Goal: Transaction & Acquisition: Purchase product/service

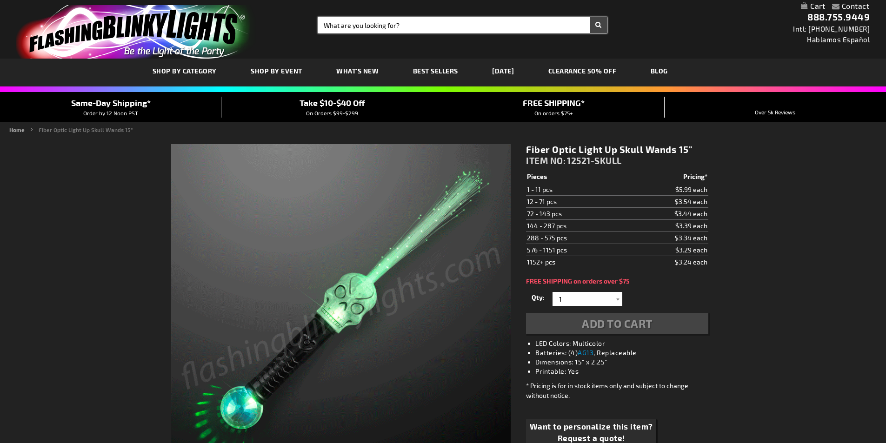
click at [397, 30] on input "Search" at bounding box center [462, 25] width 289 height 16
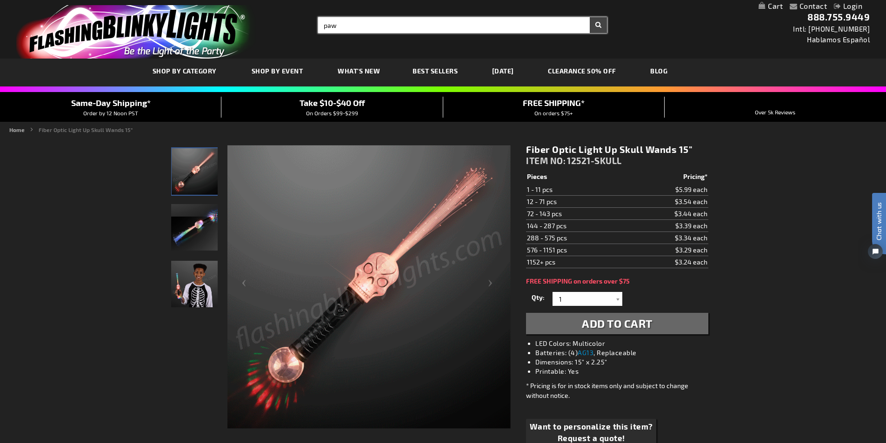
type input "paw"
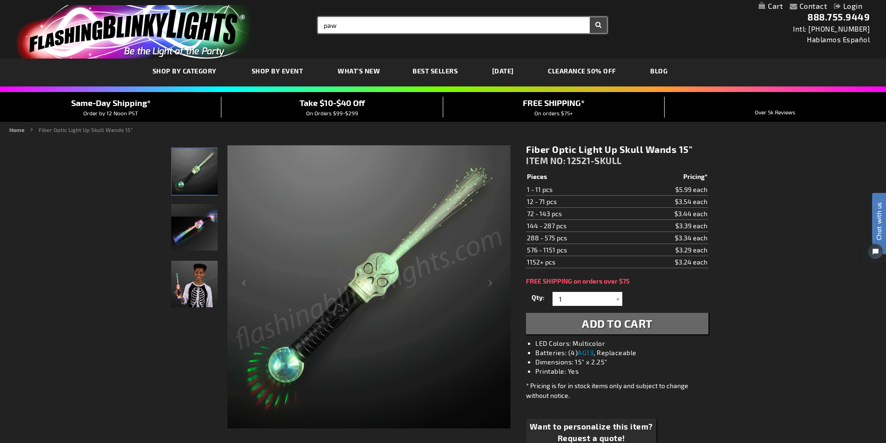
click at [590, 17] on button "Search" at bounding box center [598, 25] width 17 height 16
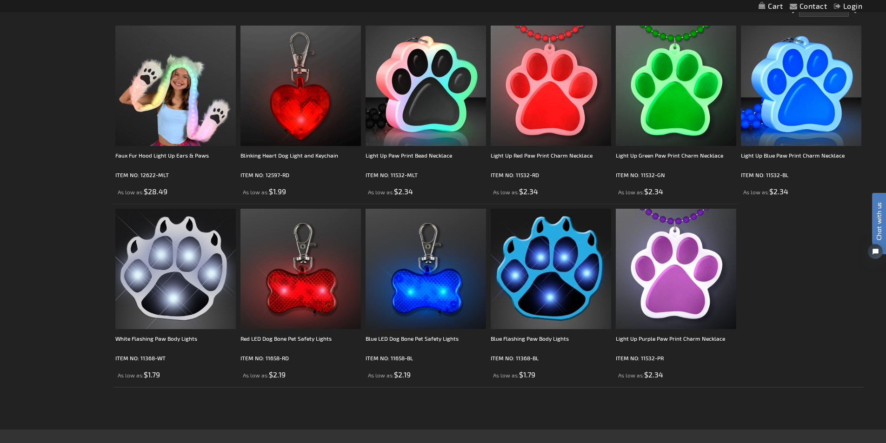
scroll to position [186, 0]
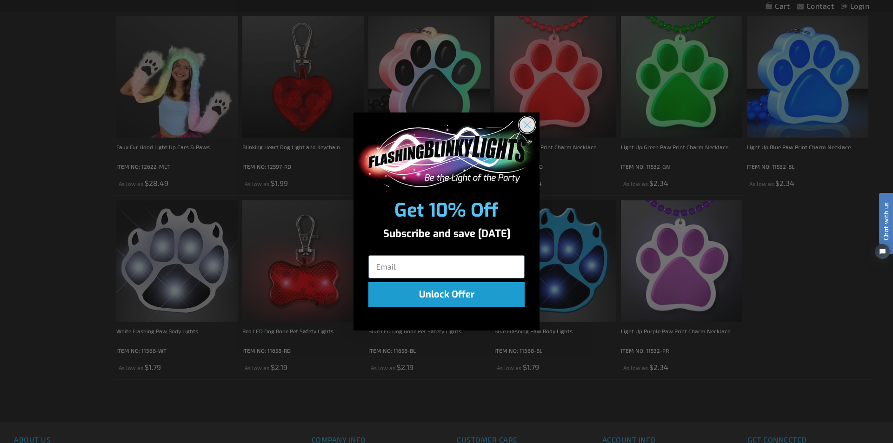
click at [522, 129] on circle "Close dialog" at bounding box center [526, 124] width 15 height 15
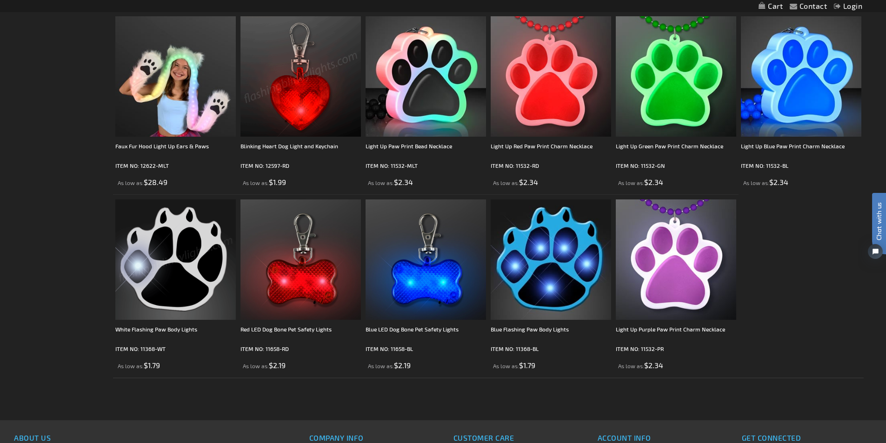
click at [180, 252] on img at bounding box center [175, 260] width 120 height 120
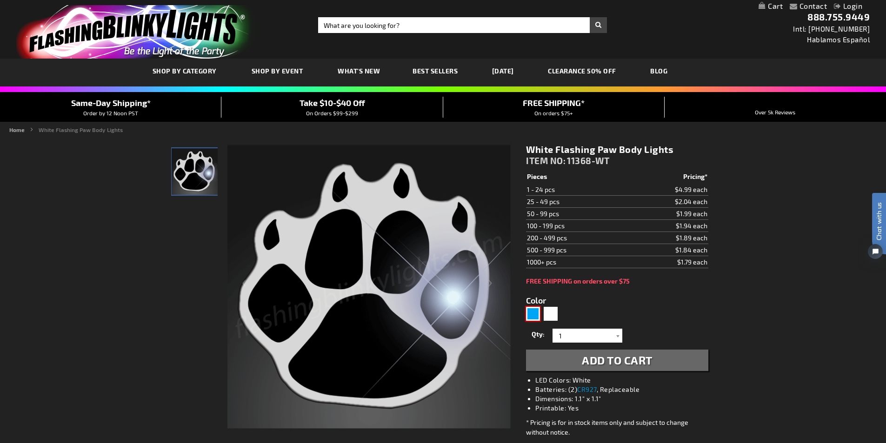
click at [535, 313] on div "Blue" at bounding box center [533, 314] width 14 height 14
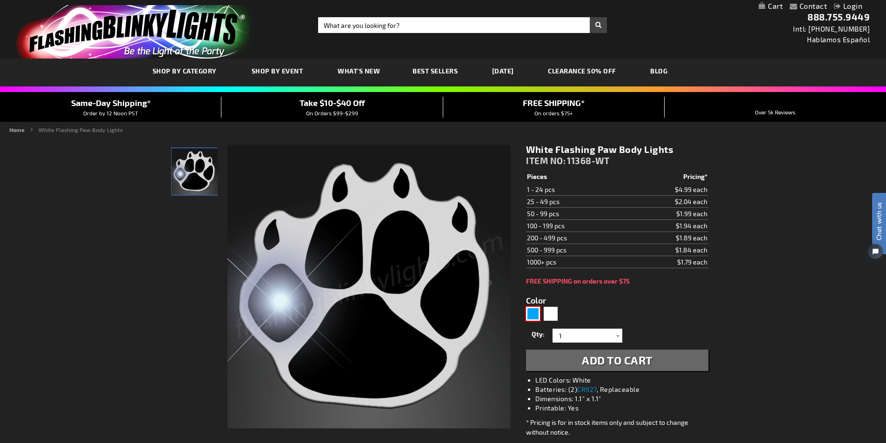
type input "5629"
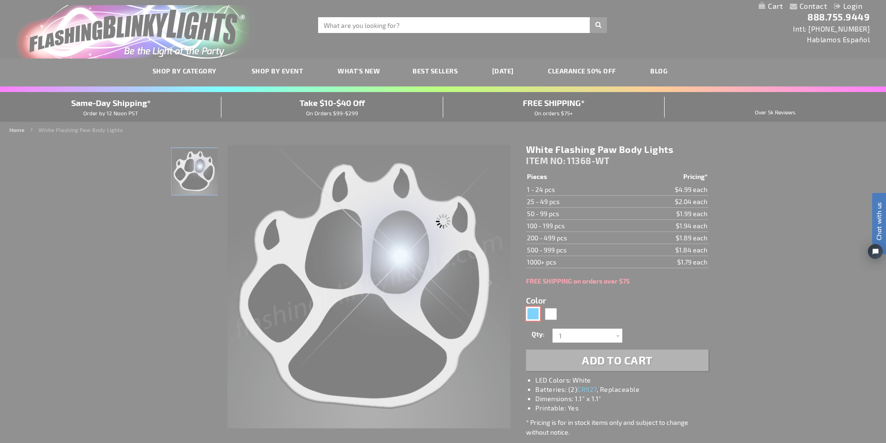
type input "11368-BL"
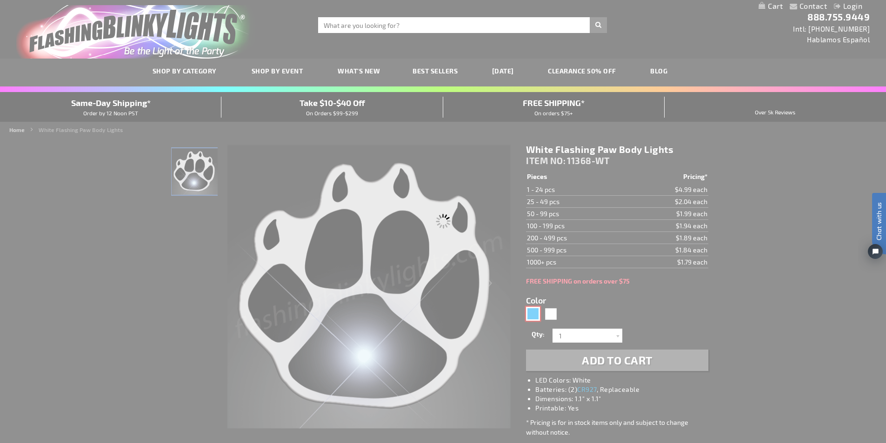
type input "Customize - Blue Flashing Paw Body Lights - ITEM NO: 11368-BL"
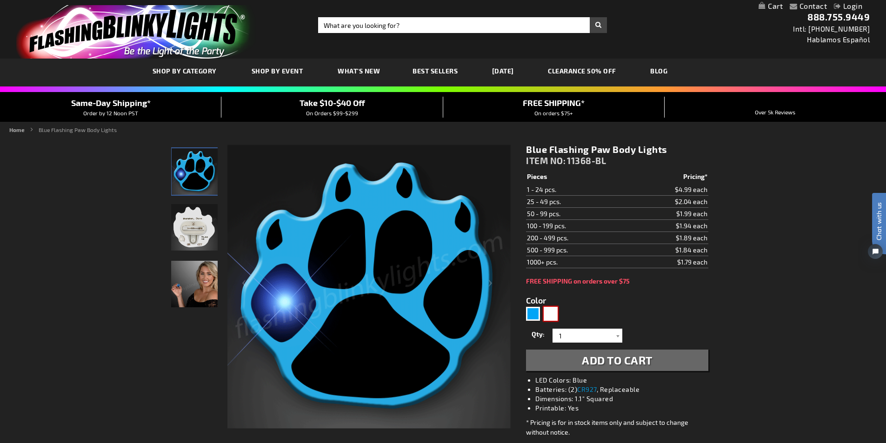
click at [551, 315] on div "White" at bounding box center [551, 314] width 14 height 14
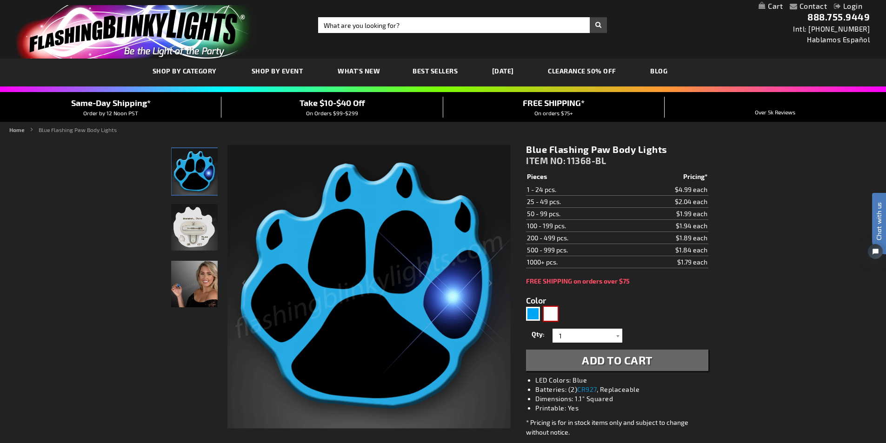
type input "5646"
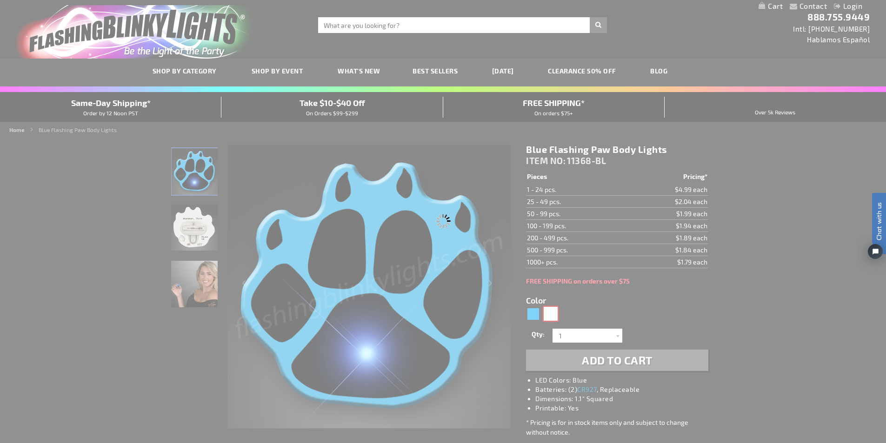
type input "11368-WT"
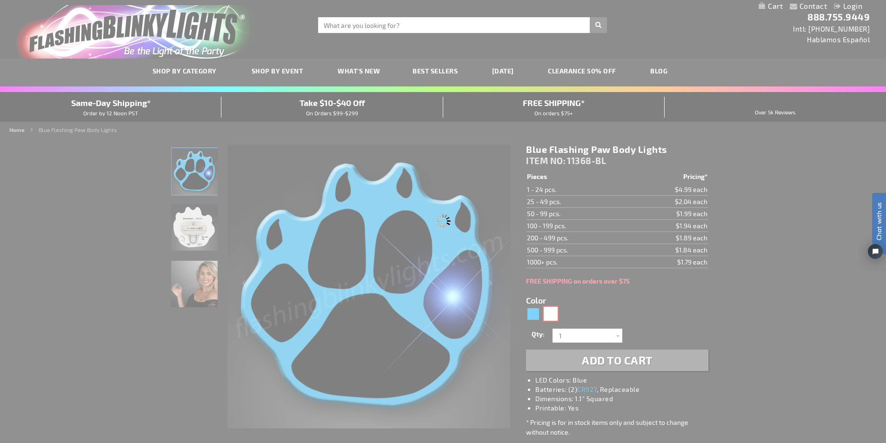
type input "Customize - White Flashing Paw Body Lights - ITEM NO: 11368-WT"
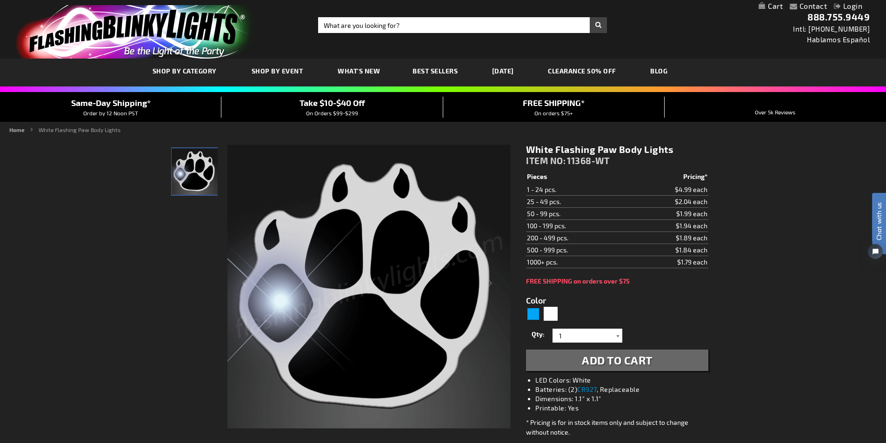
click at [619, 338] on div at bounding box center [617, 336] width 9 height 14
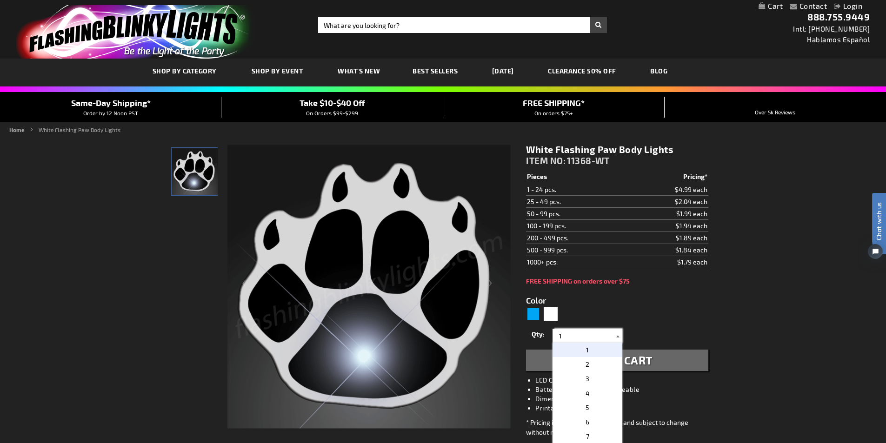
scroll to position [47, 0]
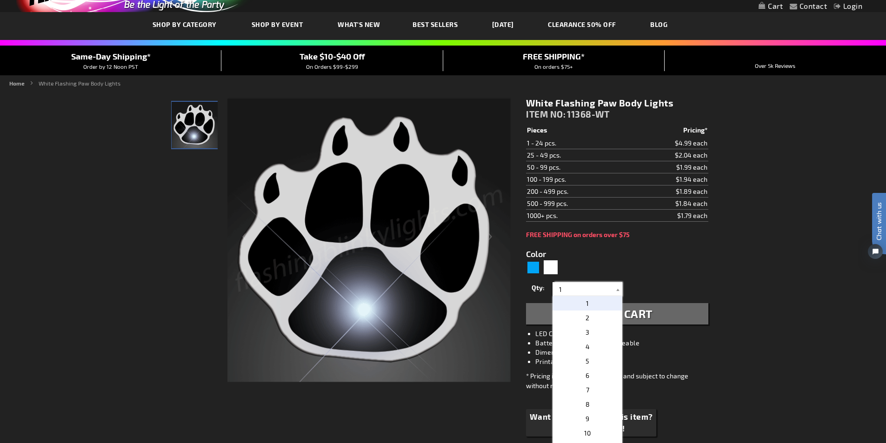
click at [568, 288] on input "1" at bounding box center [588, 289] width 67 height 14
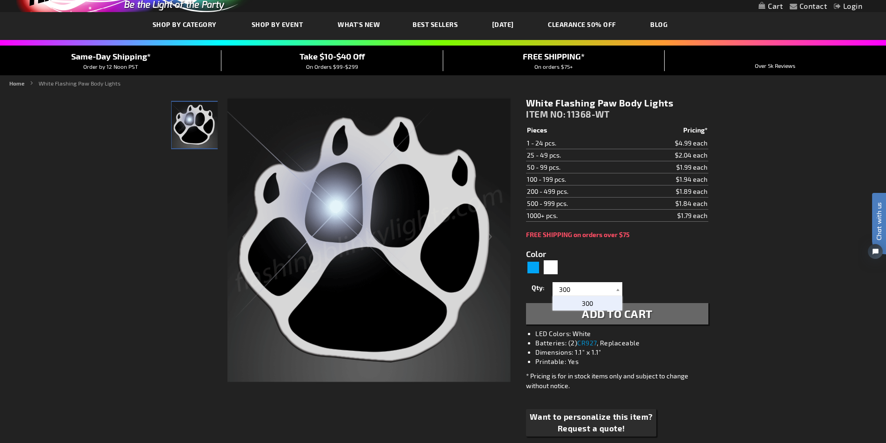
click at [583, 301] on span "300" at bounding box center [587, 304] width 11 height 8
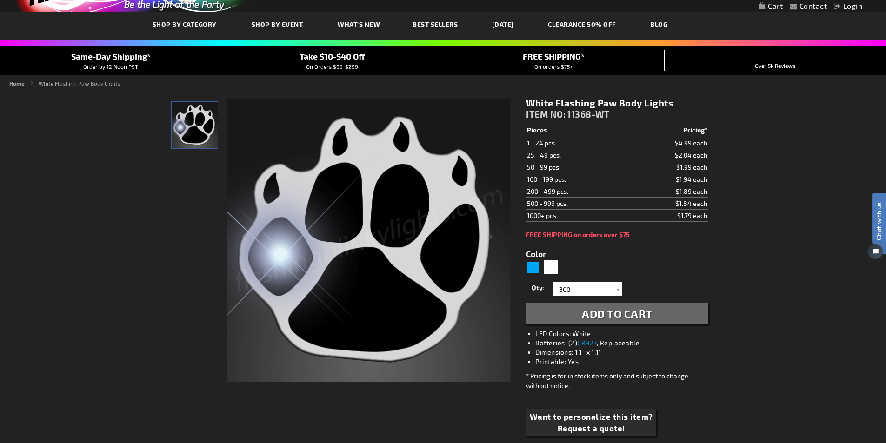
click at [618, 263] on form "Color 5646 Qty 1 2 3 4 5 6 7 8 9 10 11 12 13 14 15 16 17 18 19 20" at bounding box center [617, 282] width 182 height 86
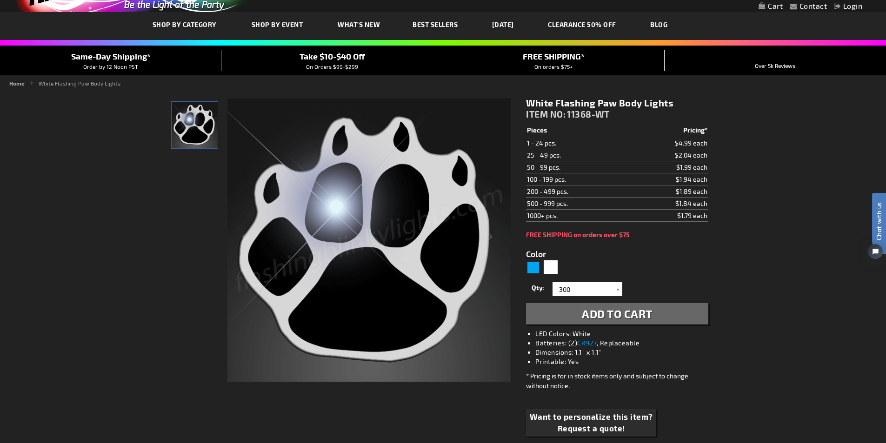
click at [589, 313] on span "Add to Cart" at bounding box center [617, 313] width 71 height 13
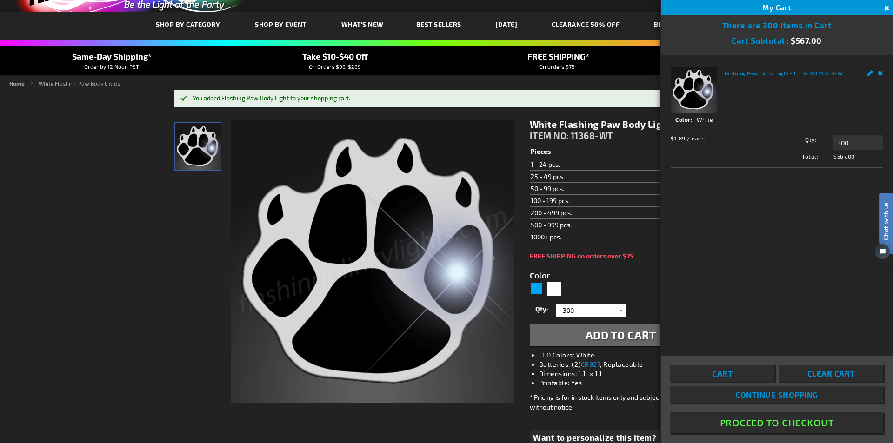
click at [846, 310] on div "Flashing Paw Body Light - ITEM NO: 11368-WT See Details Options Details Color W…" at bounding box center [777, 199] width 232 height 288
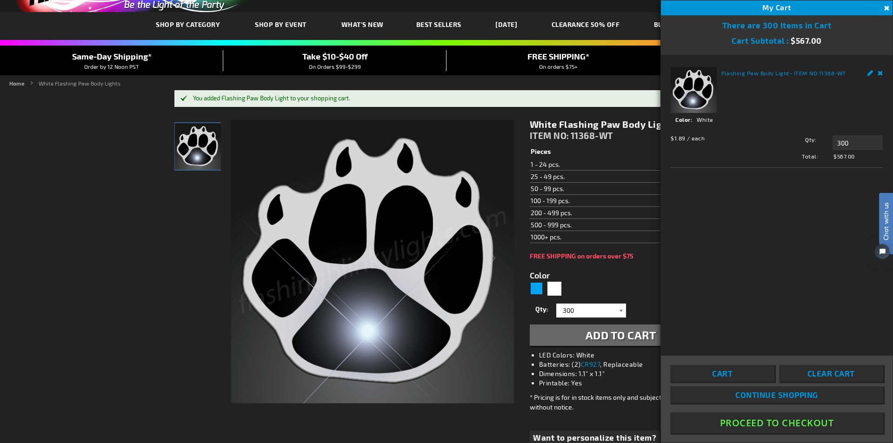
click at [622, 312] on div at bounding box center [621, 311] width 9 height 14
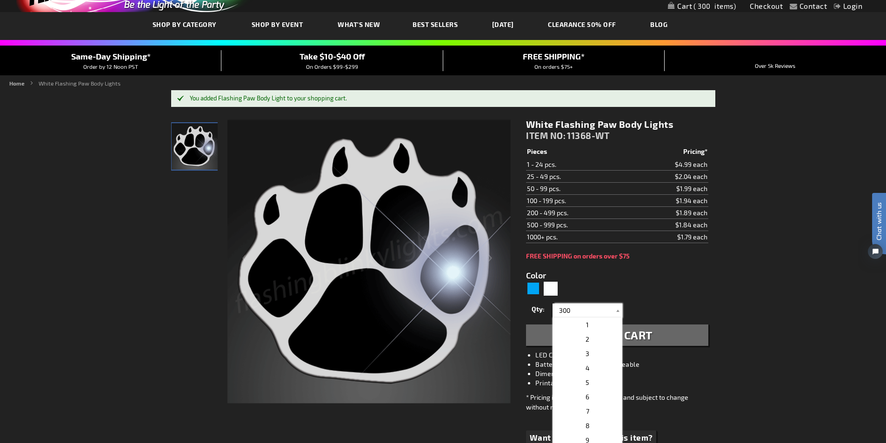
drag, startPoint x: 562, startPoint y: 313, endPoint x: 550, endPoint y: 310, distance: 12.0
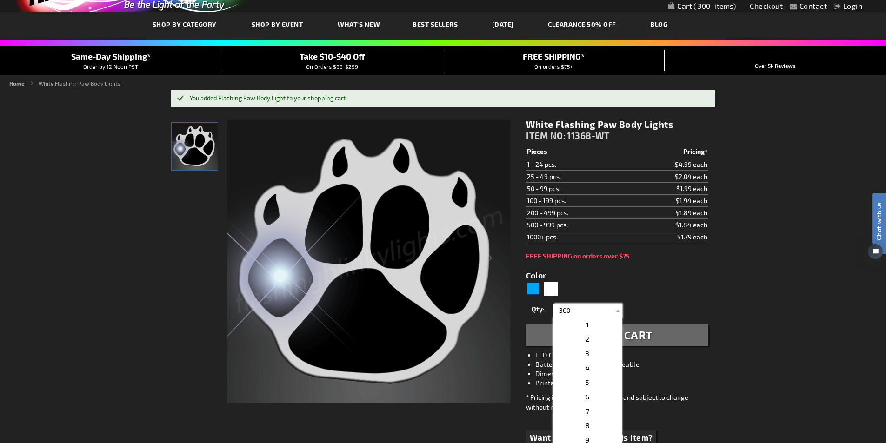
click at [550, 310] on div "Qty 1 2 3 4 5 6 7 8 9 10 11 12 13 14 15 16 17 18 19 20 21 22 23 24 25 50 75" at bounding box center [617, 310] width 182 height 19
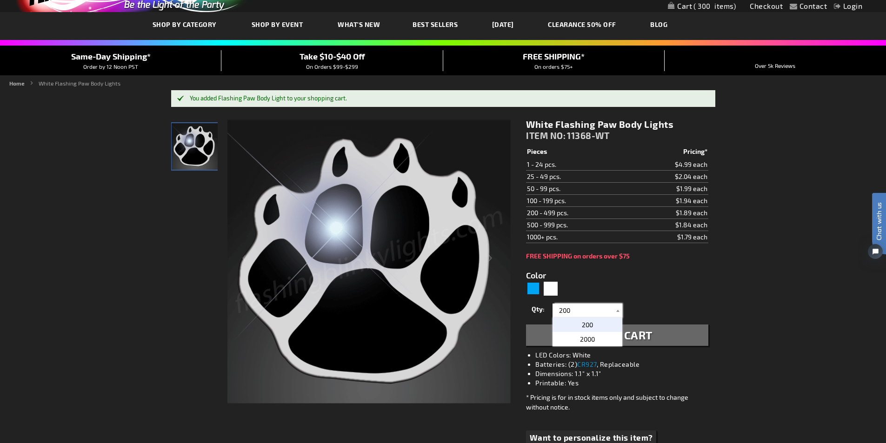
type input "200"
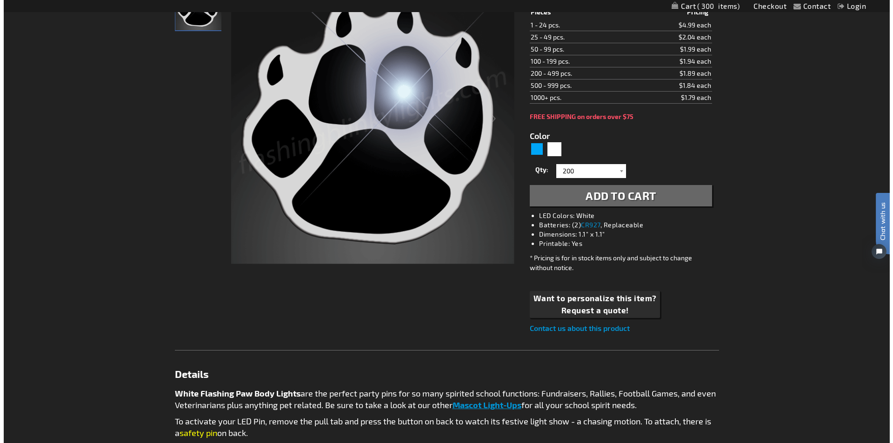
scroll to position [0, 0]
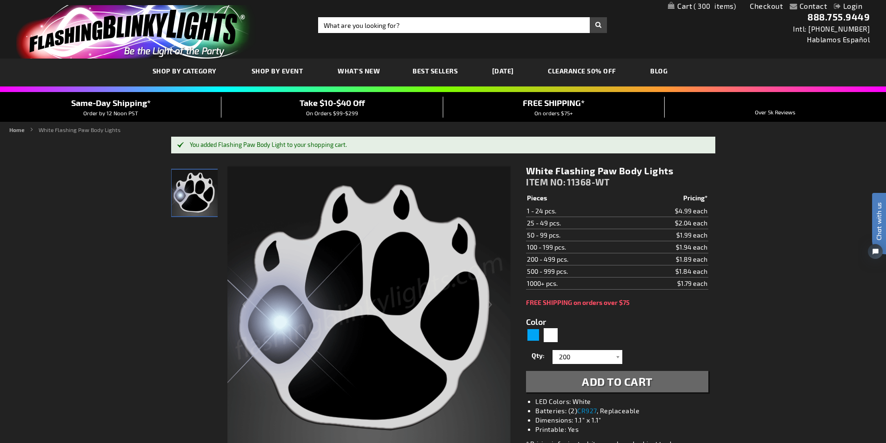
click at [669, 6] on link "My Cart 300 300 items" at bounding box center [702, 6] width 68 height 9
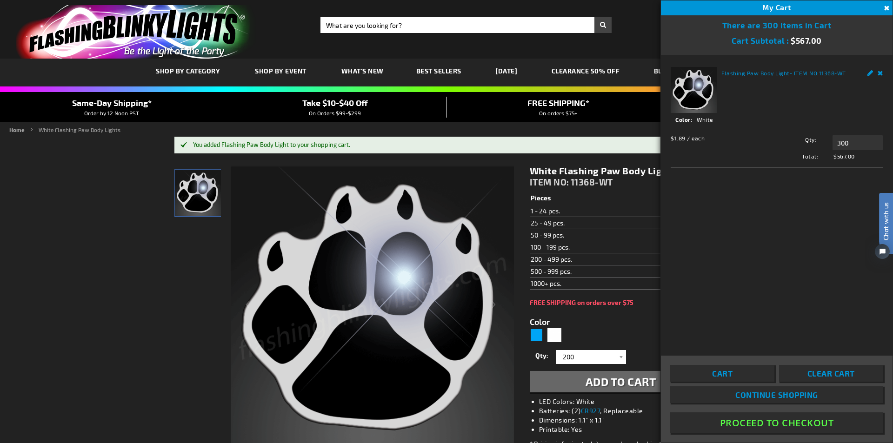
click at [870, 73] on link "Edit" at bounding box center [870, 72] width 6 height 10
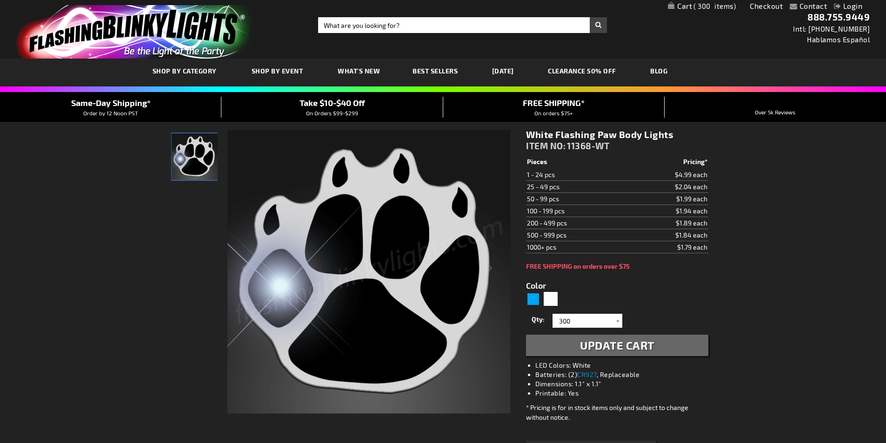
select select "300"
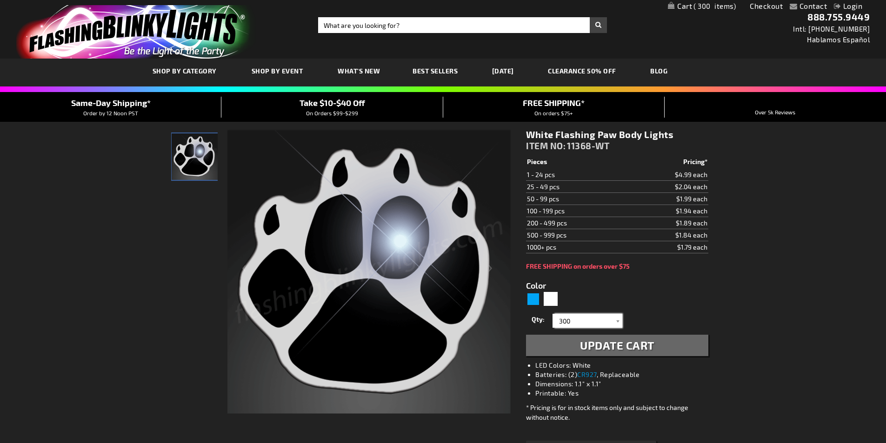
click at [567, 320] on input "300" at bounding box center [588, 321] width 67 height 14
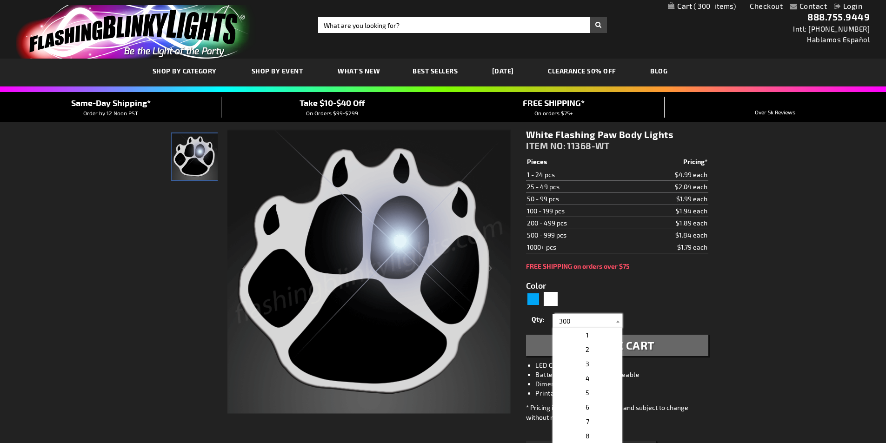
click at [562, 322] on input "300" at bounding box center [588, 321] width 67 height 14
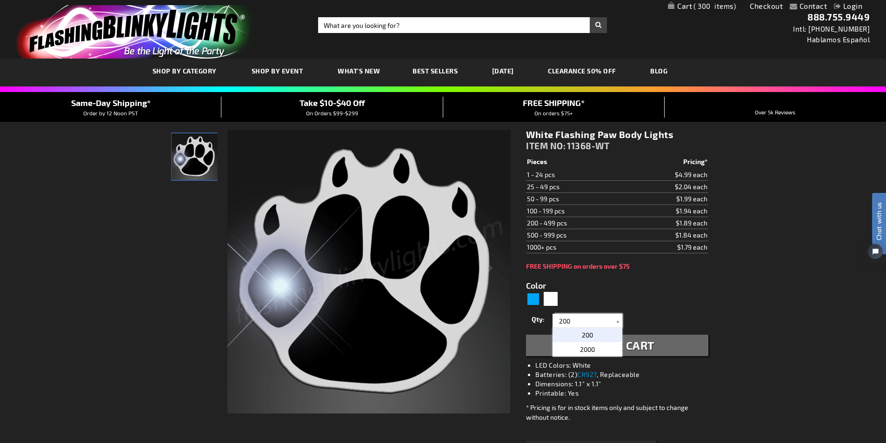
type input "200"
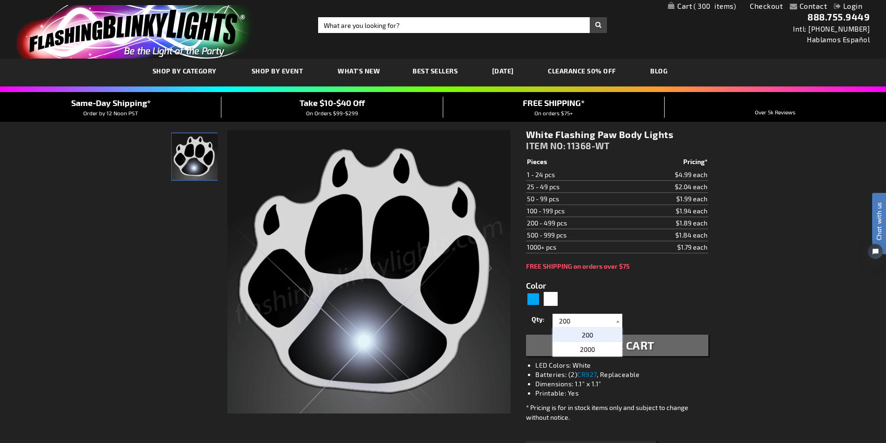
click at [666, 312] on form "Color 5646 Qty 1 2 3 4 5 6 7 8 9 10 11 12 13 14 15 16 17 18 19 20 21 22 23" at bounding box center [617, 313] width 182 height 86
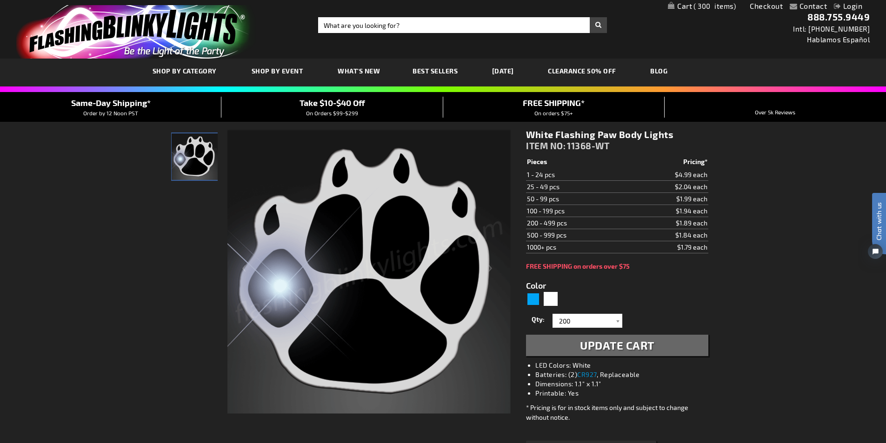
click at [638, 339] on button "Update Cart" at bounding box center [617, 345] width 182 height 21
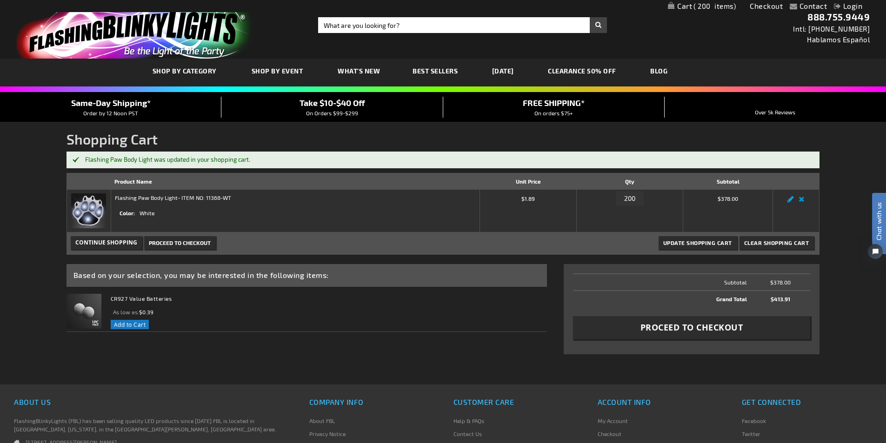
click at [789, 202] on link "Edit" at bounding box center [790, 202] width 11 height 0
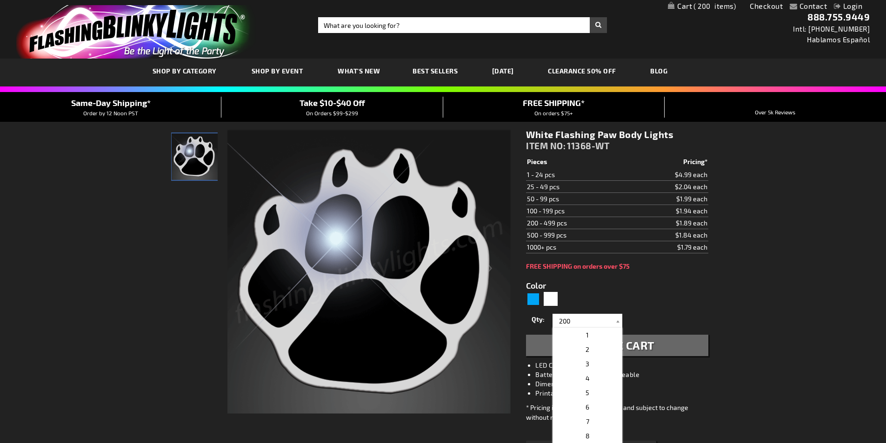
click at [559, 319] on input "200" at bounding box center [588, 321] width 67 height 14
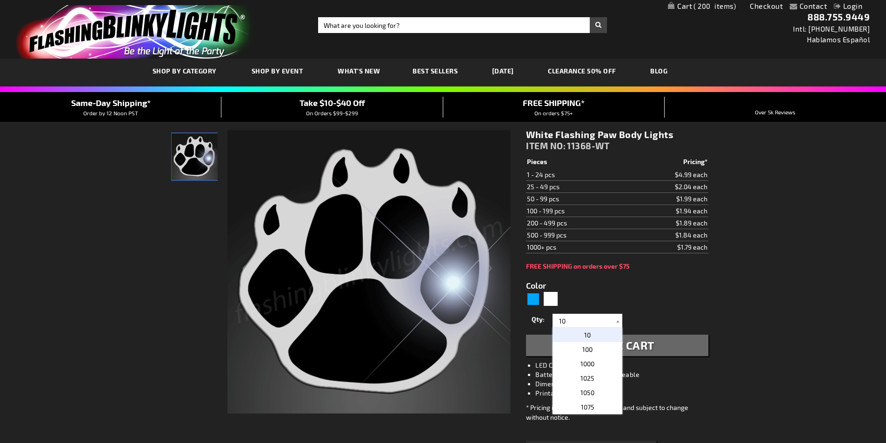
type input "150"
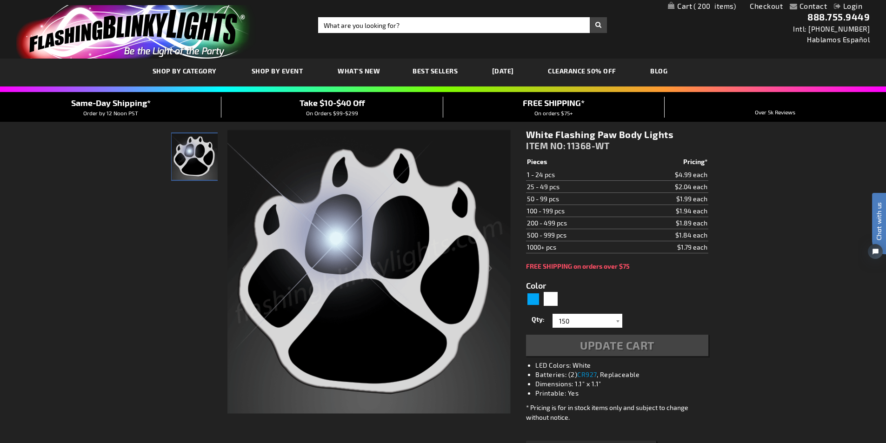
scroll to position [34, 0]
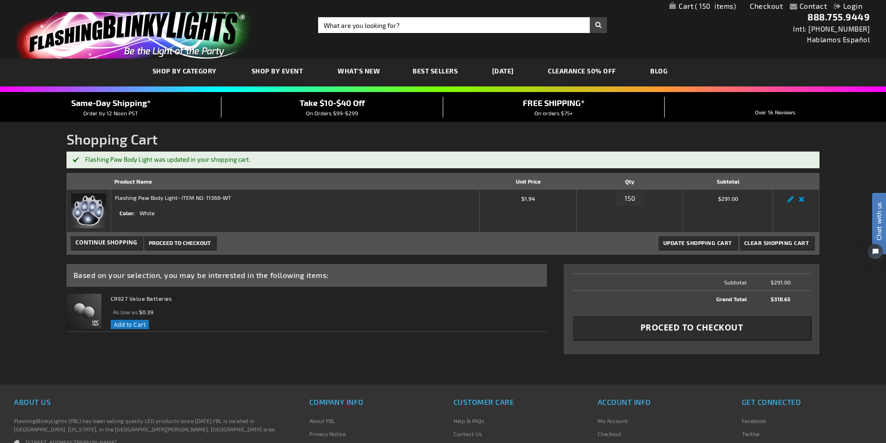
drag, startPoint x: 792, startPoint y: 197, endPoint x: 788, endPoint y: 189, distance: 8.9
click at [792, 202] on link "Edit" at bounding box center [790, 202] width 11 height 0
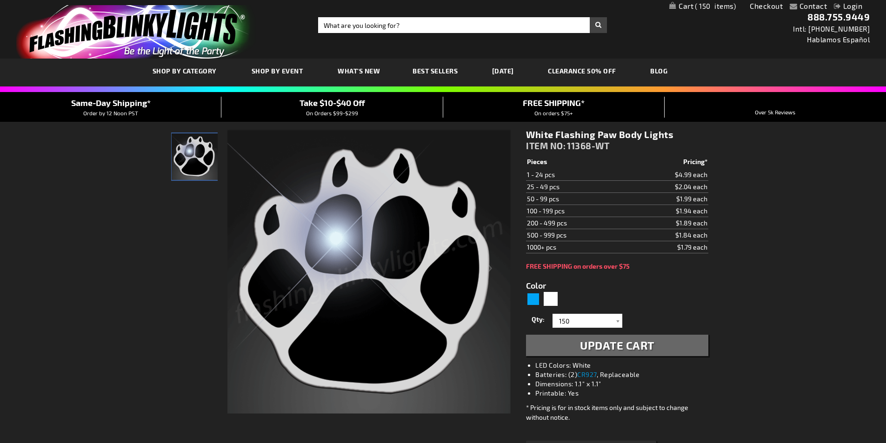
select select
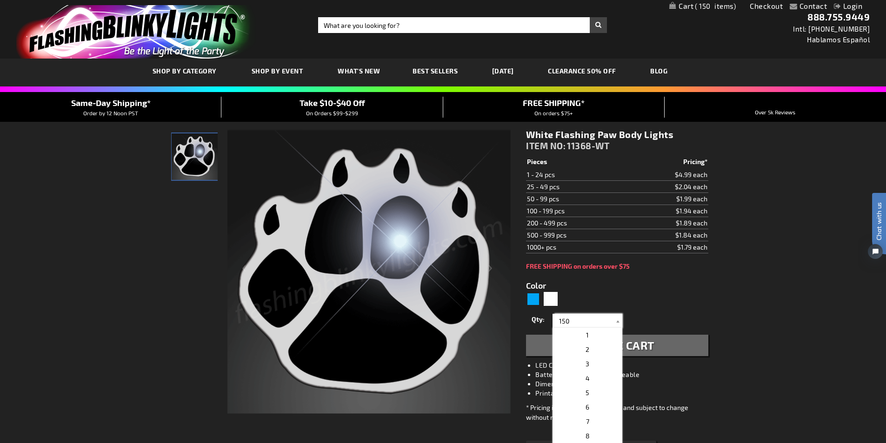
drag, startPoint x: 565, startPoint y: 323, endPoint x: 543, endPoint y: 321, distance: 21.9
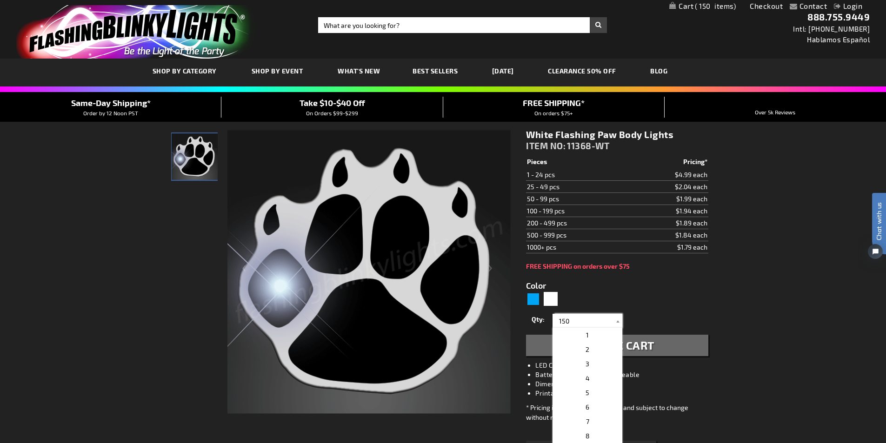
click at [543, 321] on div "Qty 1 2 3 4 5 6 7 8 9 10 11 12 13 14" at bounding box center [617, 321] width 182 height 19
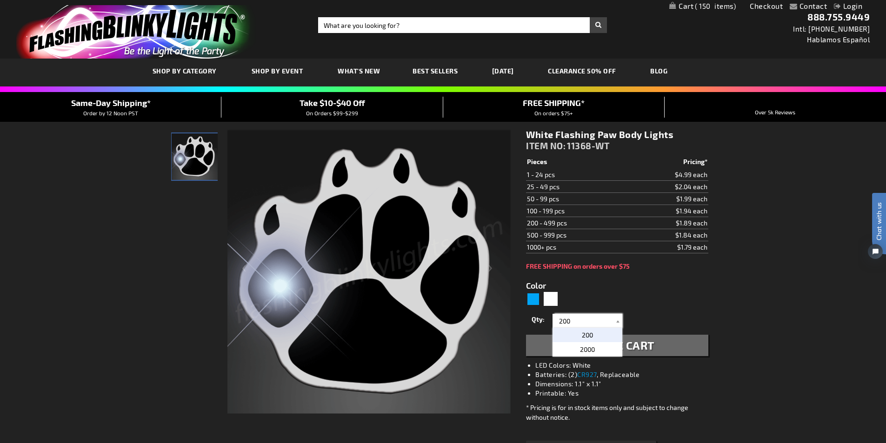
type input "200"
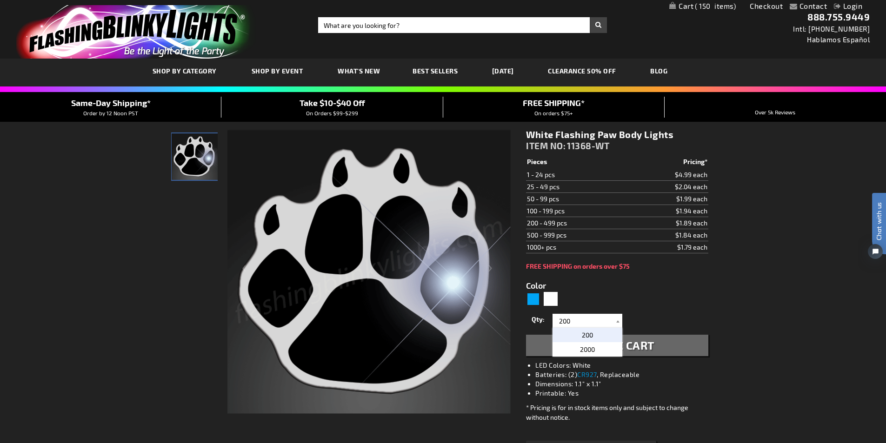
click at [607, 292] on form "Color 5646 Qty 1 2 3 4 5 6 7 8 9 10 11 12 13 14 15 16 17 18 19 20 21 22 23" at bounding box center [617, 313] width 182 height 86
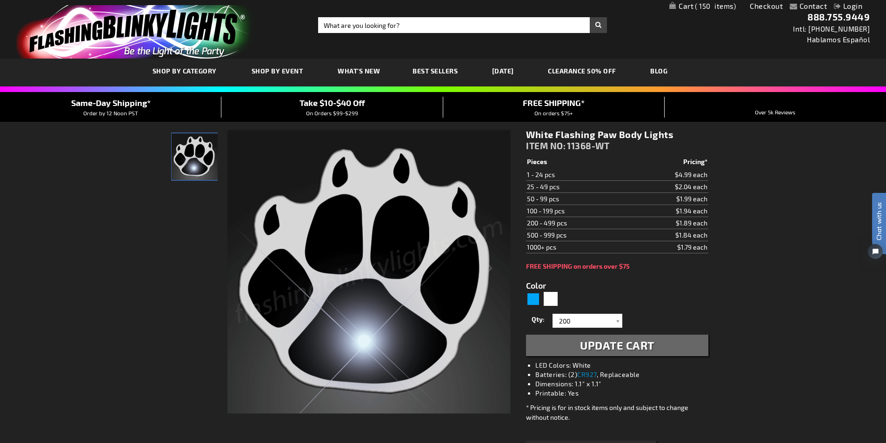
click at [630, 348] on span "Update Cart" at bounding box center [617, 345] width 74 height 13
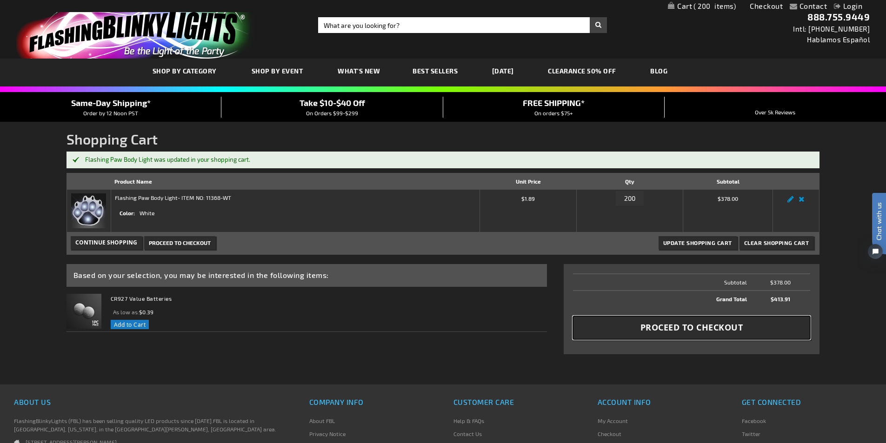
click at [663, 329] on span "Proceed to Checkout" at bounding box center [691, 328] width 103 height 12
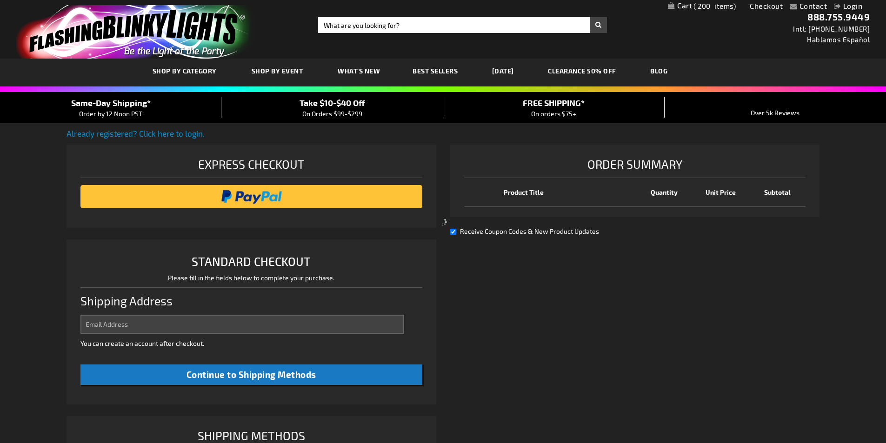
select select "US"
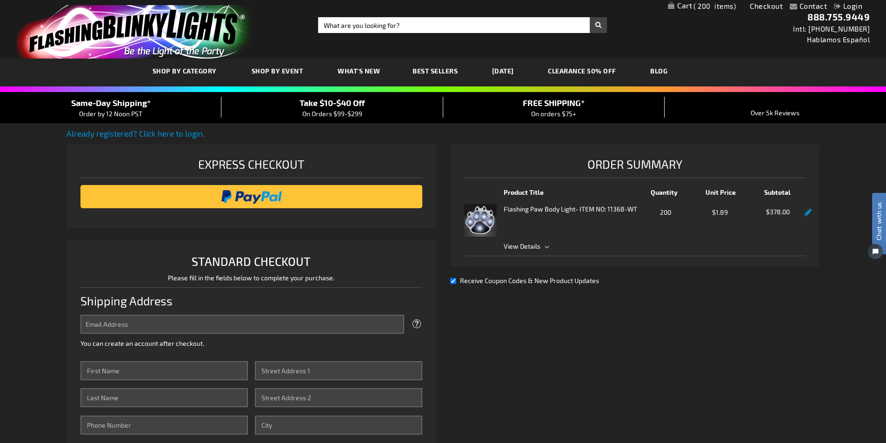
click at [830, 324] on div "Contact Compare Products Checkout Login Skip to Content My Cart 200 200 items M…" at bounding box center [443, 443] width 886 height 887
click at [534, 247] on span "View Details" at bounding box center [522, 246] width 37 height 8
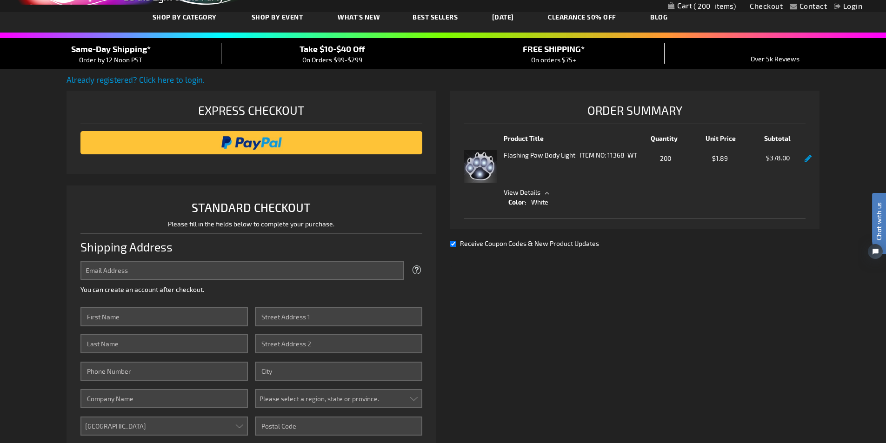
scroll to position [140, 0]
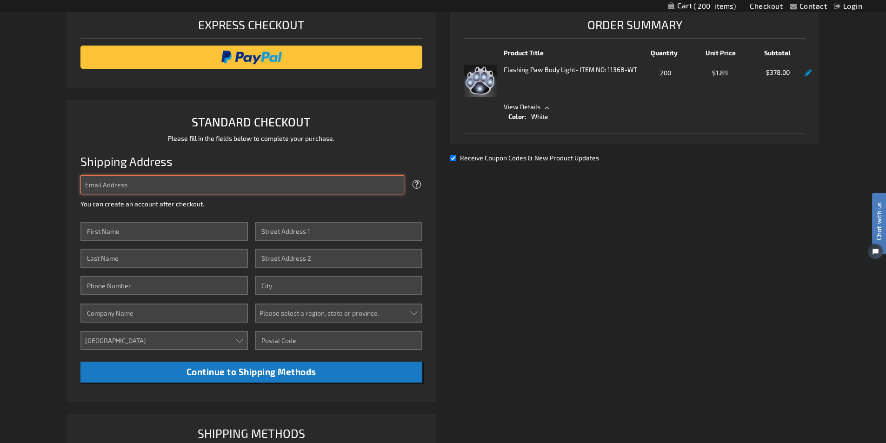
click at [160, 181] on input "Email Address" at bounding box center [242, 184] width 324 height 19
type input "[EMAIL_ADDRESS][DOMAIN_NAME]"
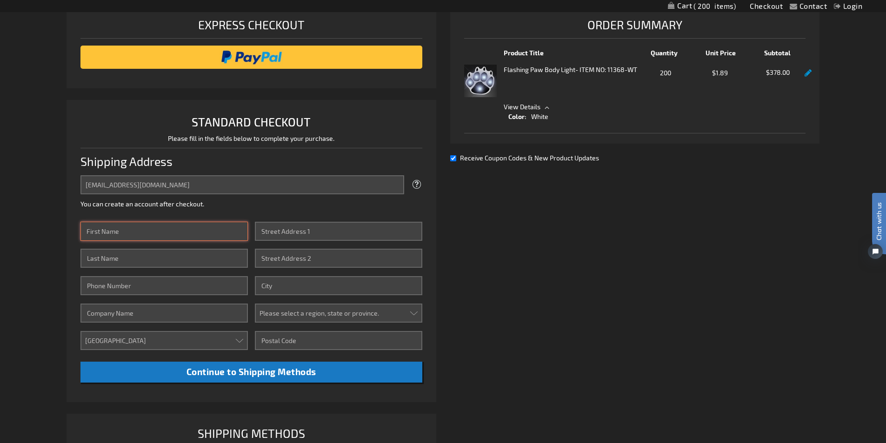
click at [171, 234] on input "First Name" at bounding box center [163, 231] width 167 height 19
type input "[PERSON_NAME]"
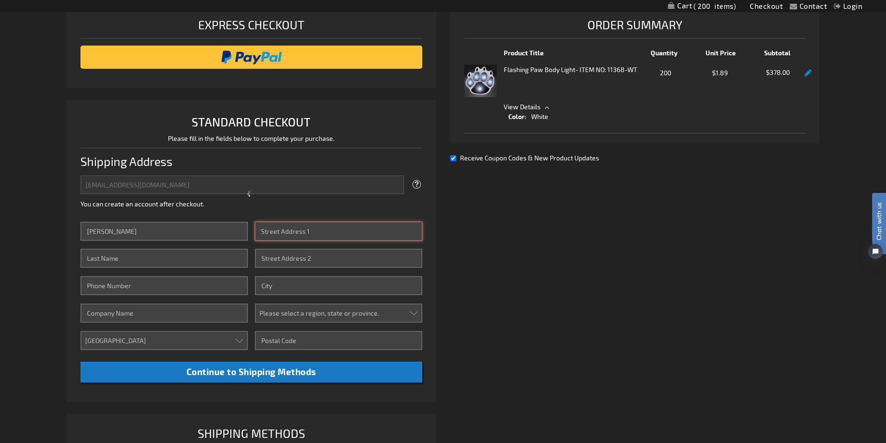
click at [353, 232] on div "Email Address development@apsofdurham.org Tooltip We'll send your order confirm…" at bounding box center [251, 278] width 342 height 207
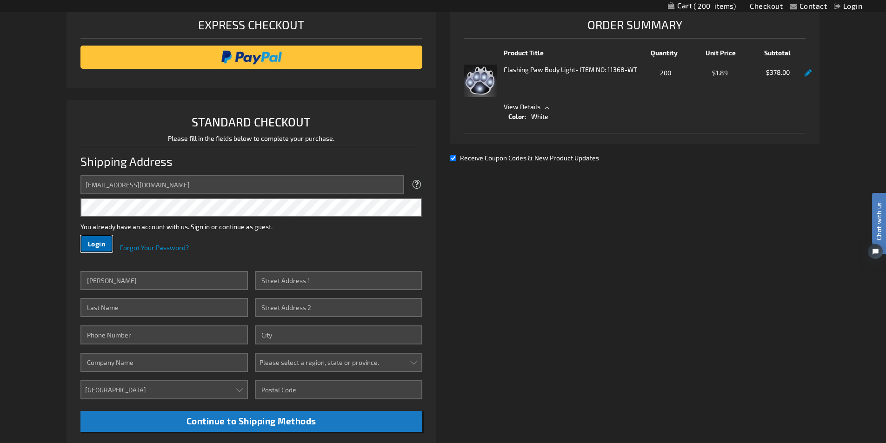
click at [105, 246] on span "Login" at bounding box center [97, 244] width 18 height 8
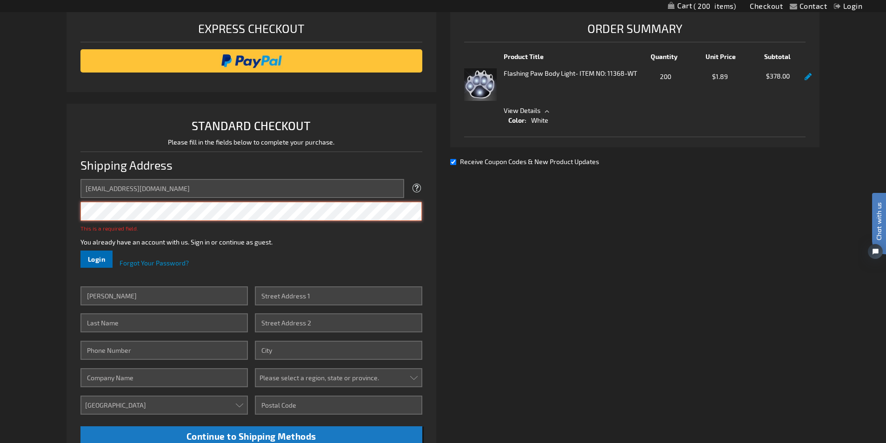
scroll to position [116, 0]
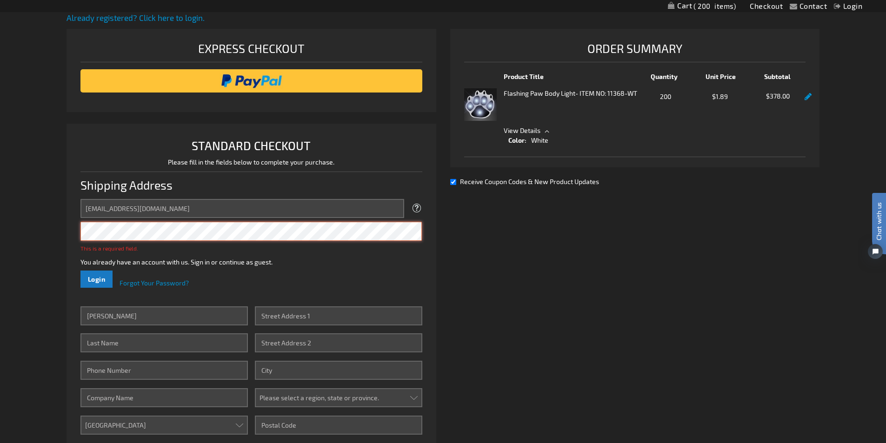
click at [80, 271] on button "Login" at bounding box center [96, 279] width 33 height 17
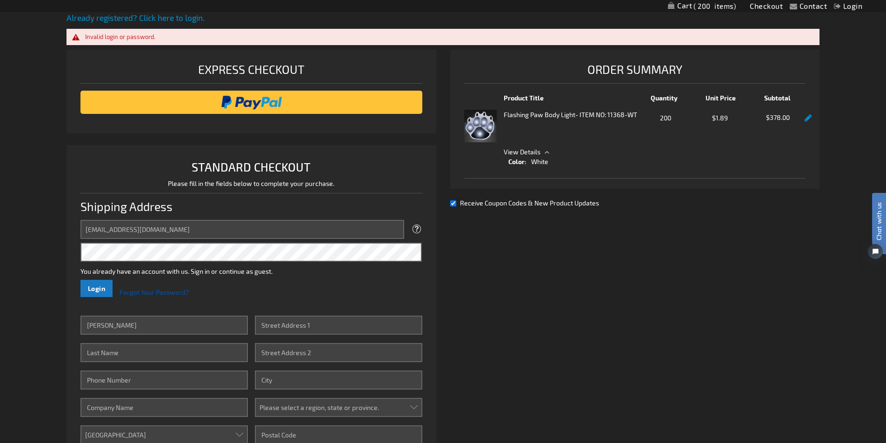
click at [153, 294] on span "Forgot Your Password?" at bounding box center [154, 292] width 69 height 8
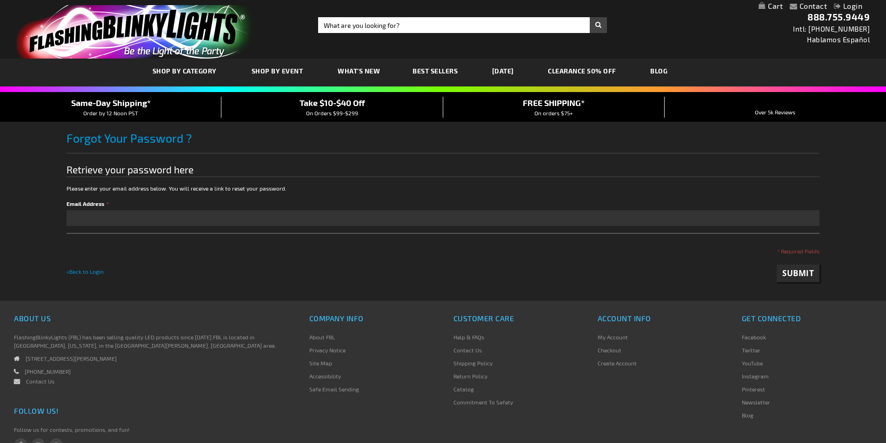
click at [168, 207] on label "Email Address" at bounding box center [443, 204] width 753 height 8
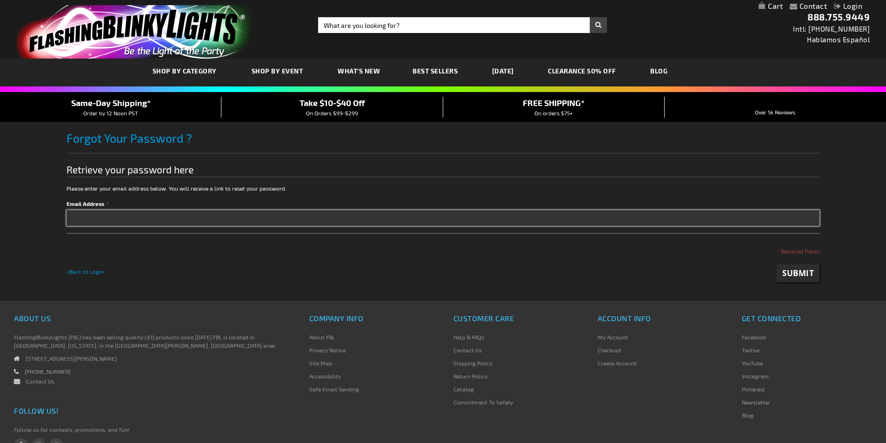
click at [168, 210] on input "Email Address" at bounding box center [443, 218] width 753 height 16
click at [173, 218] on input "Email Address" at bounding box center [443, 218] width 753 height 16
click at [160, 218] on input "development@apsofdurham..org" at bounding box center [443, 218] width 753 height 16
type input "[EMAIL_ADDRESS][DOMAIN_NAME]"
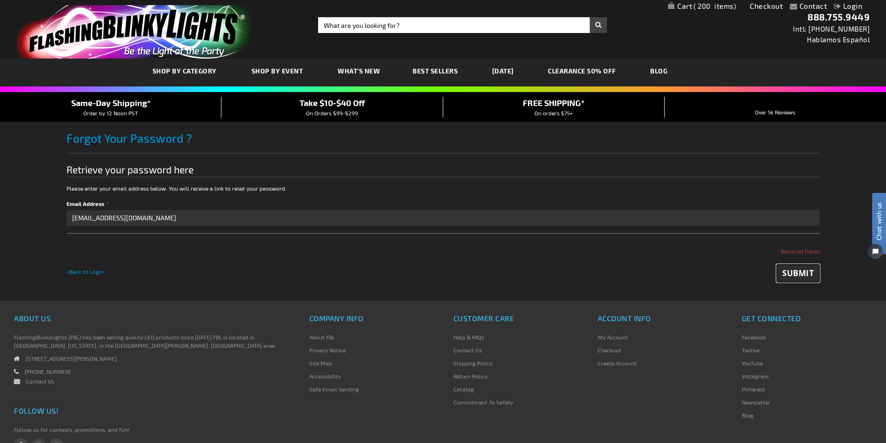
click at [810, 277] on span "Submit" at bounding box center [798, 273] width 32 height 11
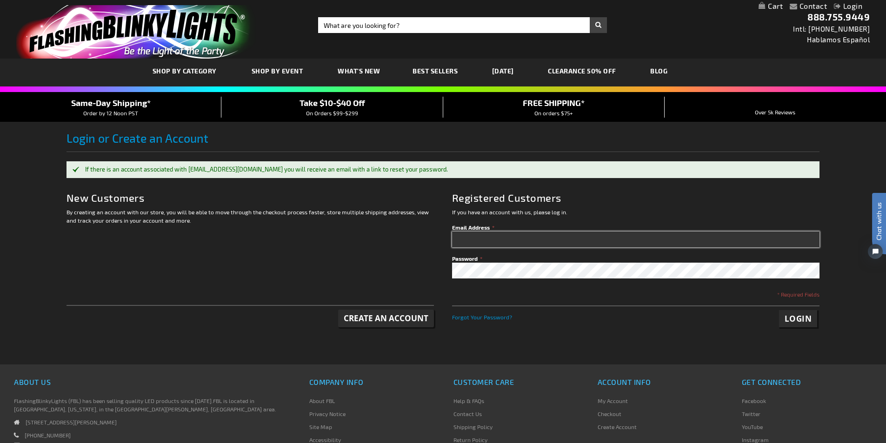
click at [531, 244] on input "Email Address" at bounding box center [635, 240] width 367 height 16
type input "[EMAIL_ADDRESS][DOMAIN_NAME]"
click at [871, 310] on div "Contact Compare Products Login Skip to Content My Cart My Cart Close You have n…" at bounding box center [443, 291] width 886 height 582
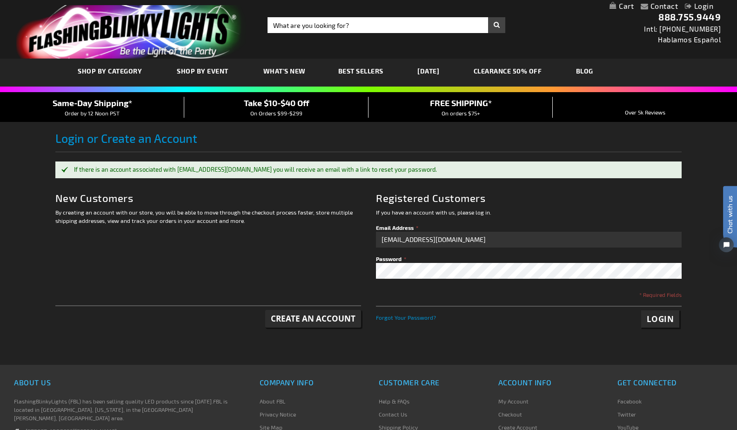
click at [712, 353] on div "Contact Compare Products Login Skip to Content My Cart My Cart Close You have n…" at bounding box center [368, 295] width 737 height 590
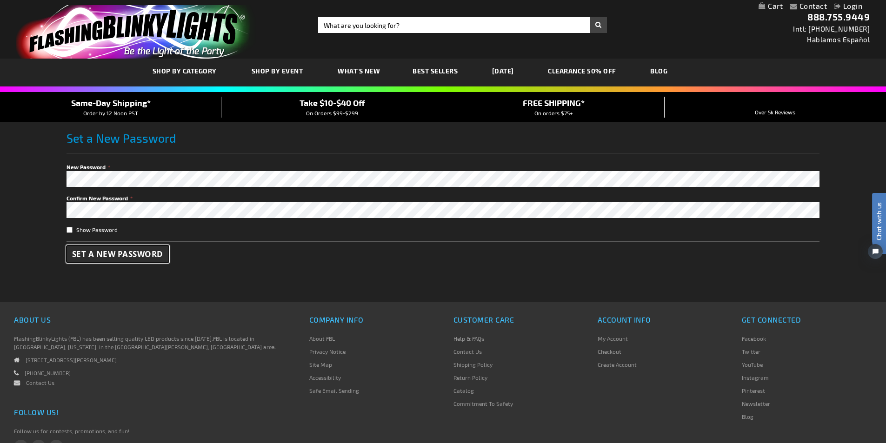
click at [128, 260] on button "Set a New Password" at bounding box center [118, 254] width 102 height 17
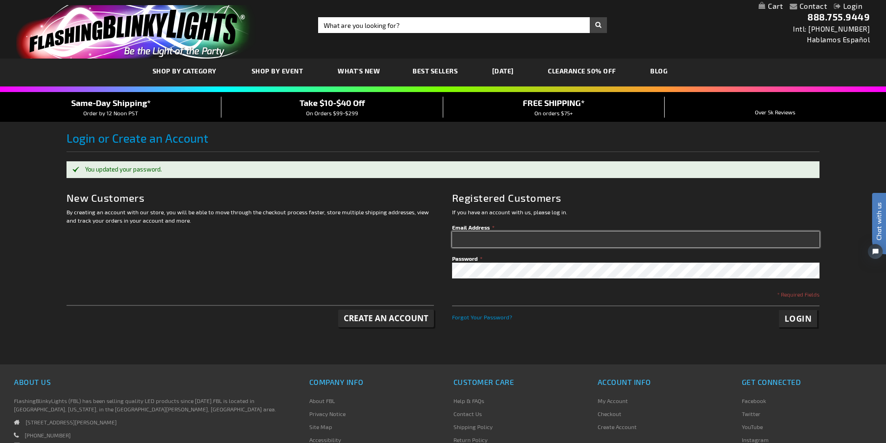
click at [492, 242] on input "Email Address" at bounding box center [635, 240] width 367 height 16
type input "[EMAIL_ADDRESS][DOMAIN_NAME]"
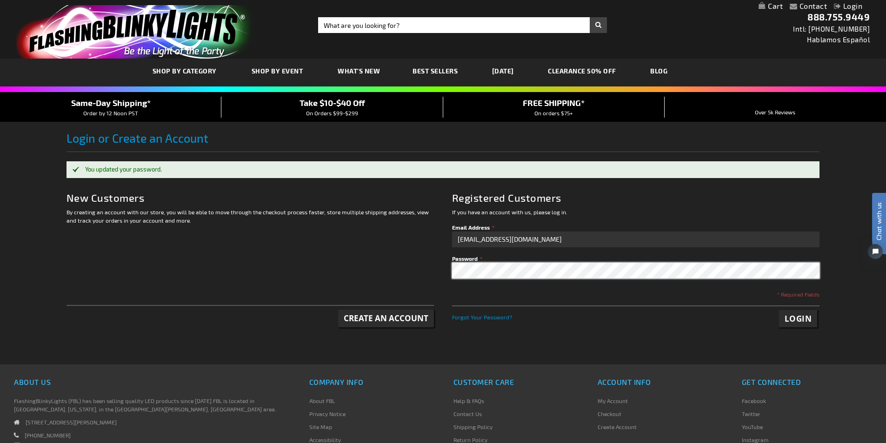
click at [779, 310] on button "Login" at bounding box center [798, 319] width 39 height 18
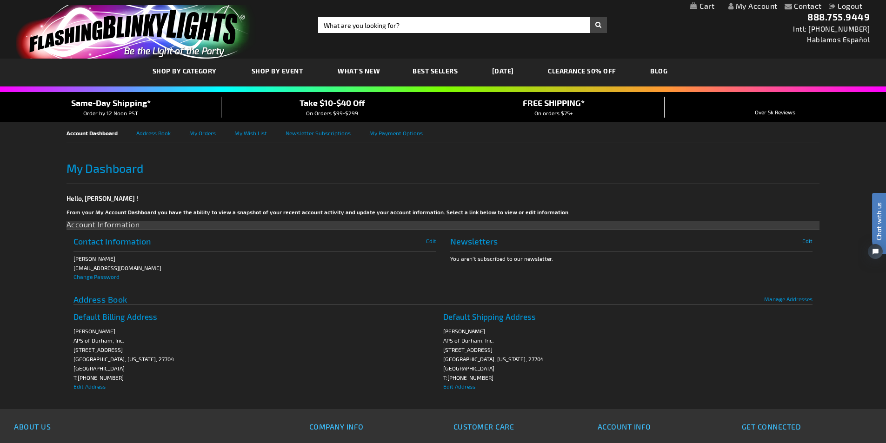
click at [808, 241] on span "Edit" at bounding box center [807, 241] width 10 height 7
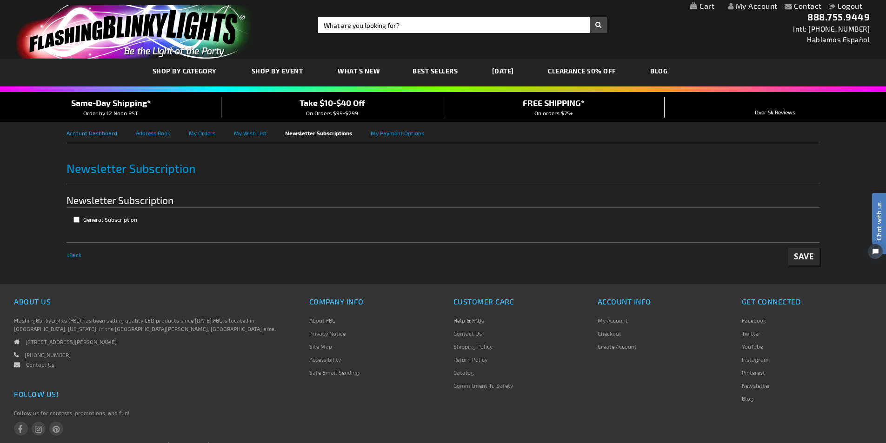
click at [91, 134] on link "Account Dashboard" at bounding box center [101, 132] width 69 height 21
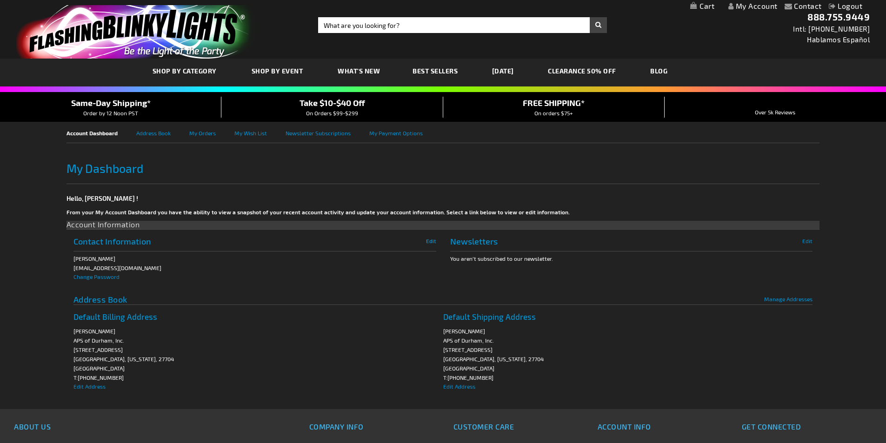
click at [431, 243] on span "Edit" at bounding box center [431, 241] width 10 height 7
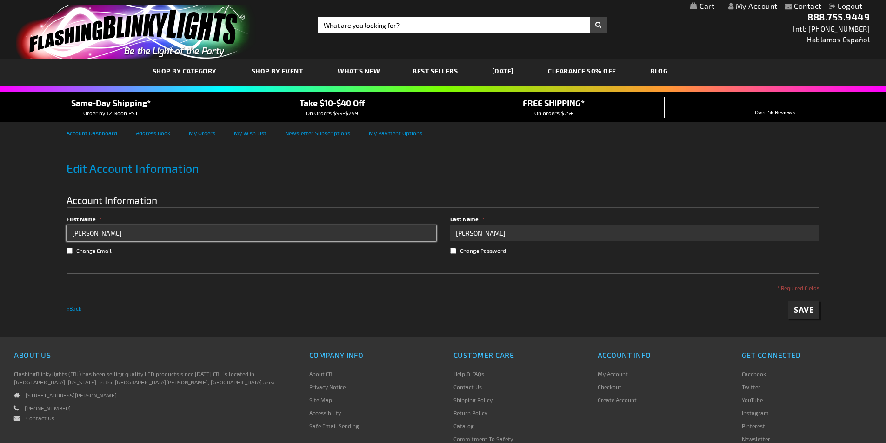
click at [92, 232] on input "[PERSON_NAME]" at bounding box center [252, 234] width 370 height 16
type input "[PERSON_NAME]"
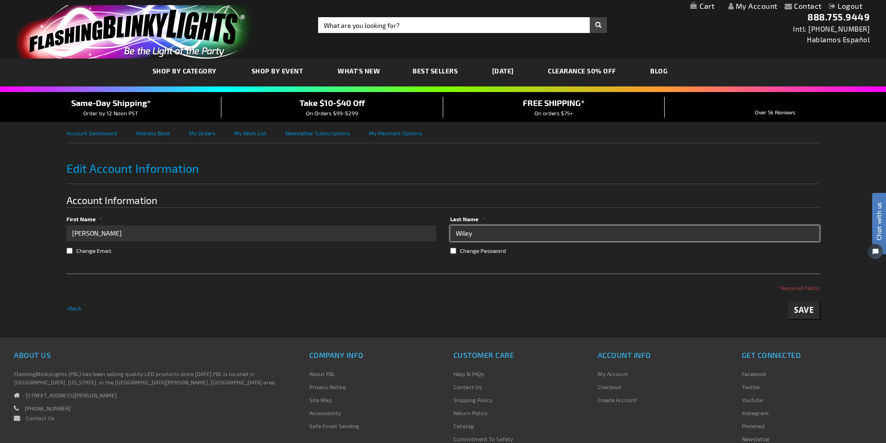
type input "Wiley"
click at [810, 309] on span "Save" at bounding box center [804, 310] width 20 height 11
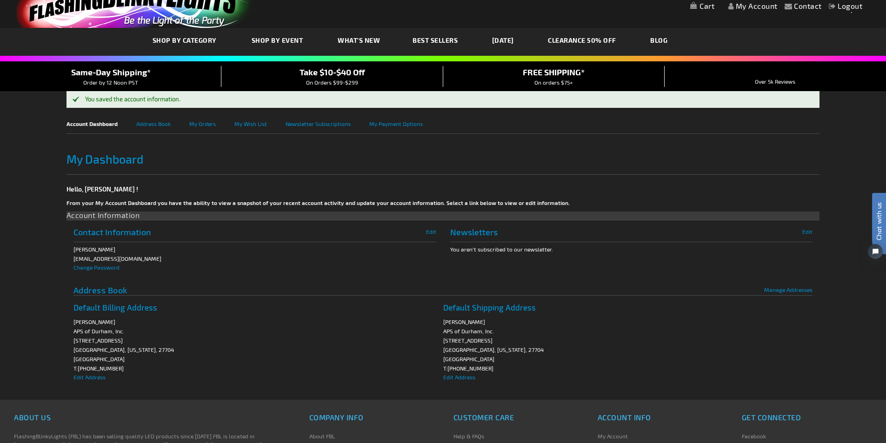
scroll to position [47, 0]
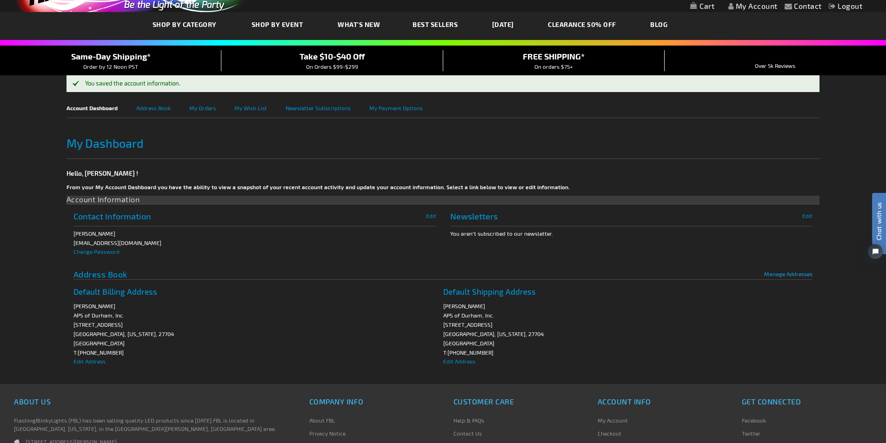
click at [792, 273] on span "Manage Addresses" at bounding box center [788, 274] width 48 height 7
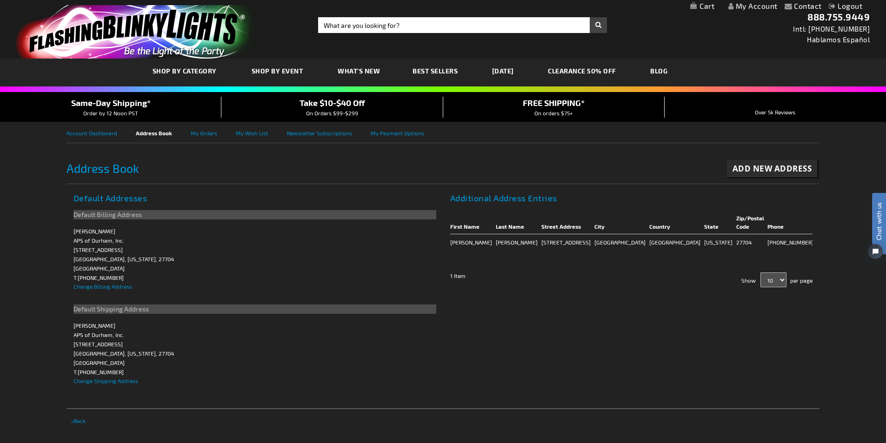
click at [817, 243] on span "Edit" at bounding box center [822, 242] width 10 height 7
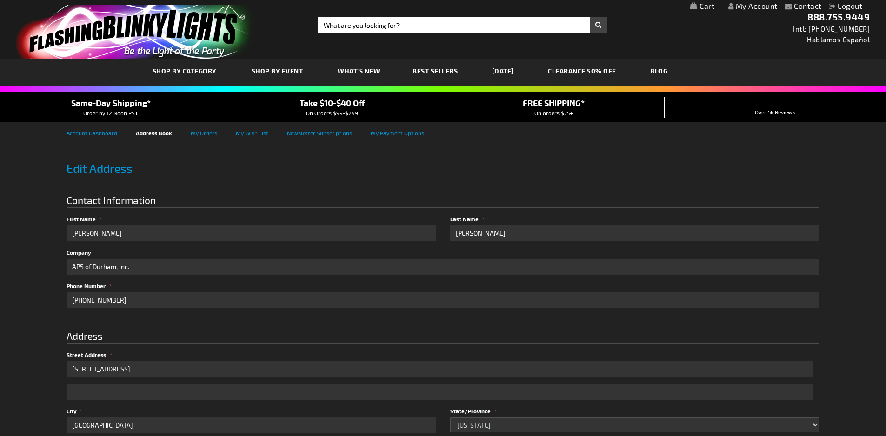
click at [39, 230] on div "Contact Compare Products My Account Logout Skip to Content My Cart Toggle Nav S…" at bounding box center [443, 399] width 886 height 799
type input "Carolyn"
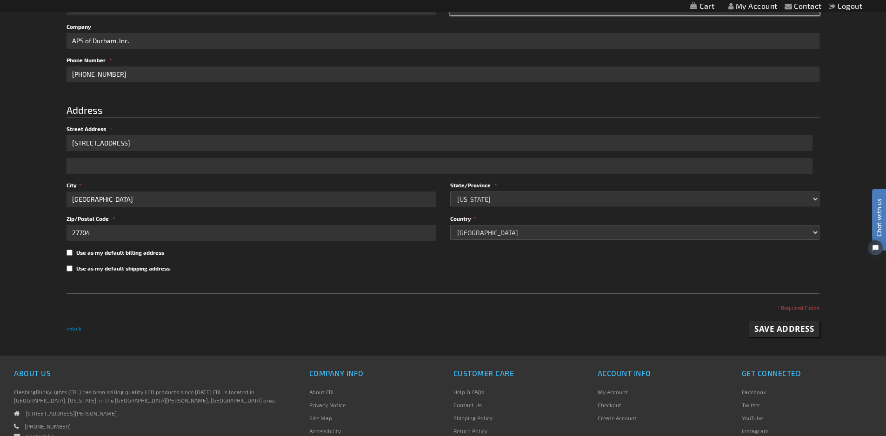
scroll to position [279, 0]
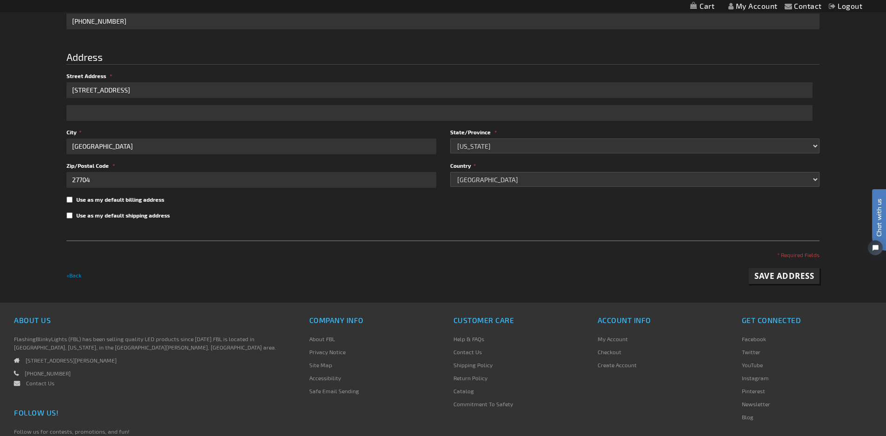
type input "Wiley"
click at [780, 278] on span "Save Address" at bounding box center [784, 276] width 60 height 11
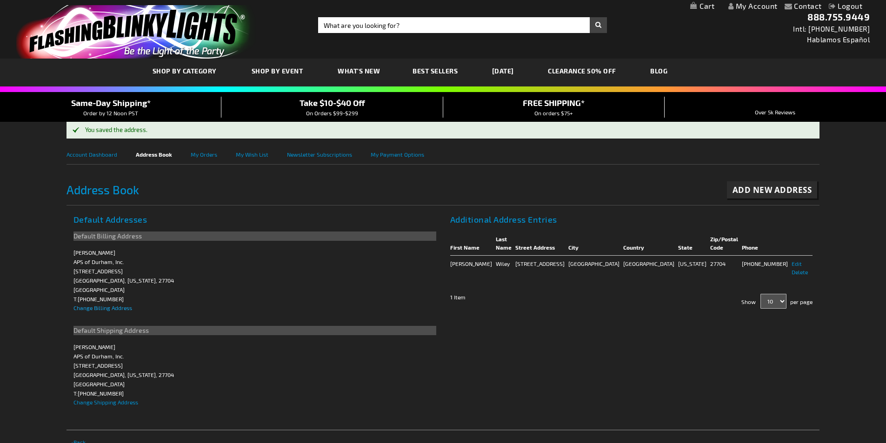
click at [116, 310] on span "Change Billing Address" at bounding box center [102, 308] width 59 height 7
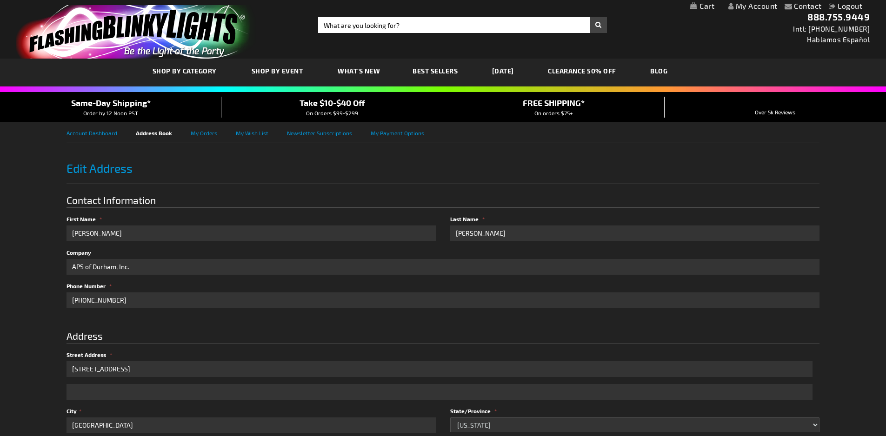
click at [97, 236] on input "[PERSON_NAME]" at bounding box center [252, 234] width 370 height 16
click at [97, 235] on input "[PERSON_NAME]" at bounding box center [252, 234] width 370 height 16
type input "[PERSON_NAME]"
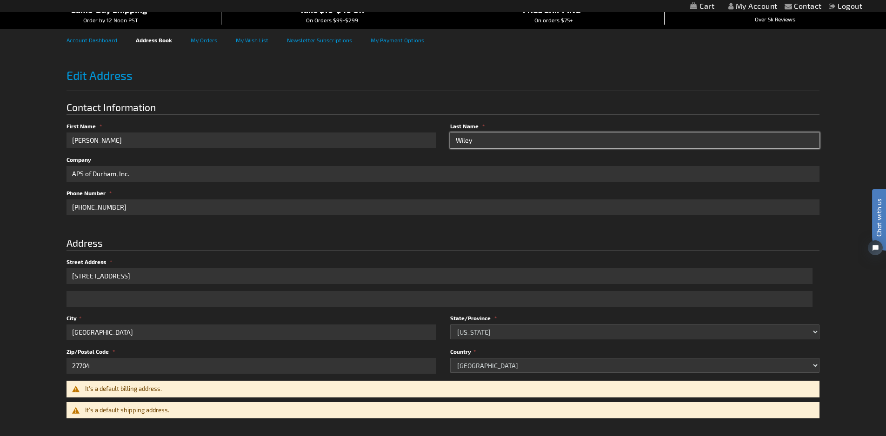
scroll to position [233, 0]
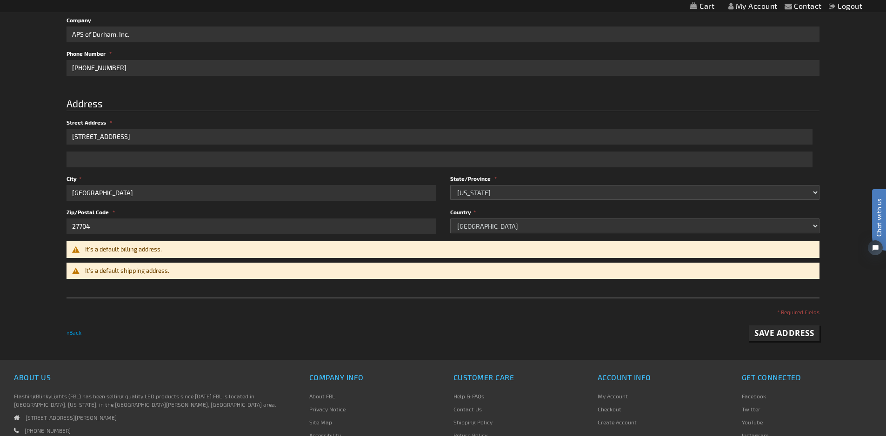
type input "Wiley"
click at [793, 333] on span "Save Address" at bounding box center [784, 333] width 60 height 11
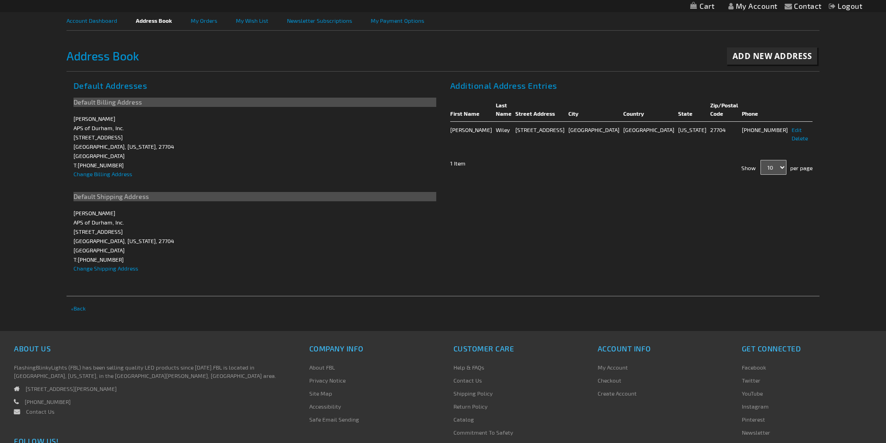
scroll to position [140, 0]
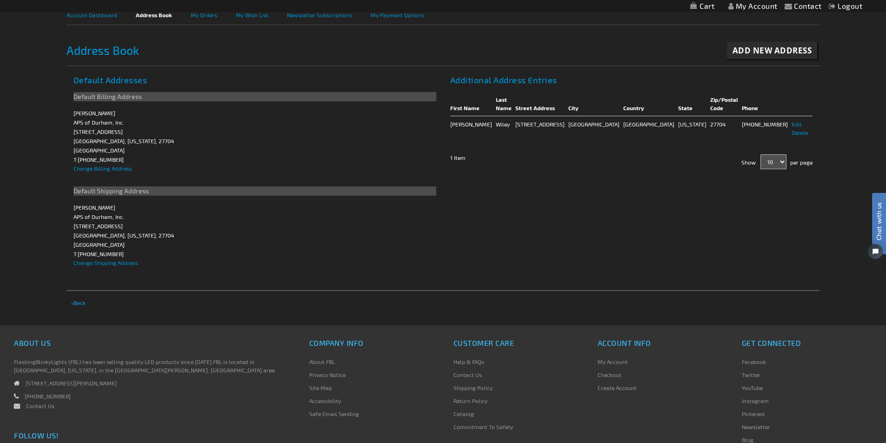
click at [80, 306] on span "« Back" at bounding box center [78, 303] width 14 height 7
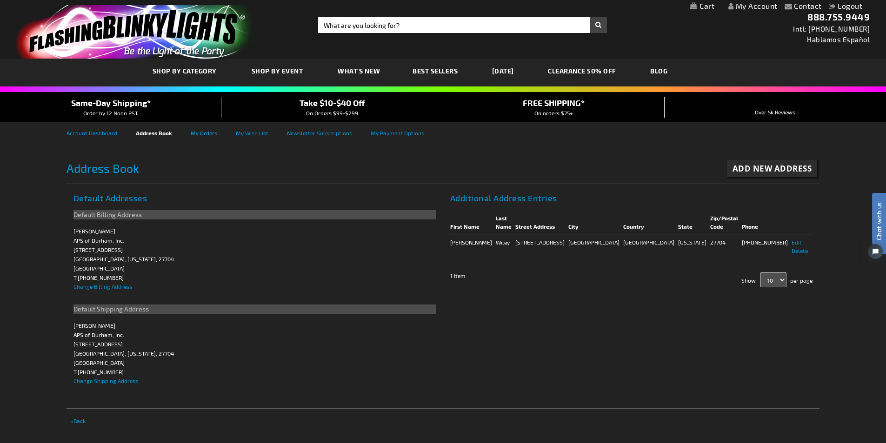
click at [206, 133] on link "My Orders" at bounding box center [213, 132] width 45 height 21
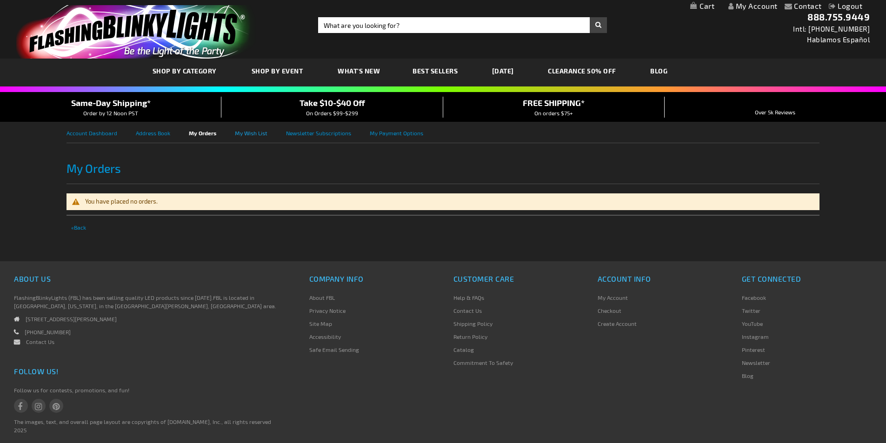
click at [254, 131] on link "My Wish List" at bounding box center [260, 132] width 51 height 21
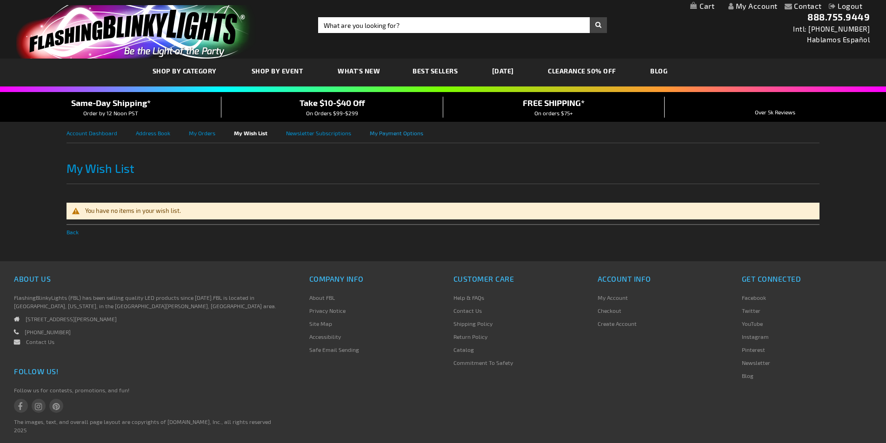
click at [411, 134] on link "My Payment Options" at bounding box center [406, 132] width 72 height 21
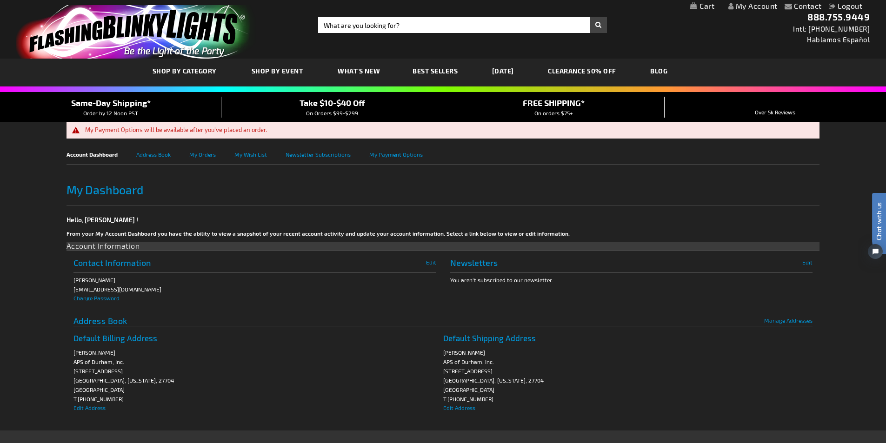
click at [561, 103] on span "FREE SHIPPING*" at bounding box center [554, 103] width 62 height 10
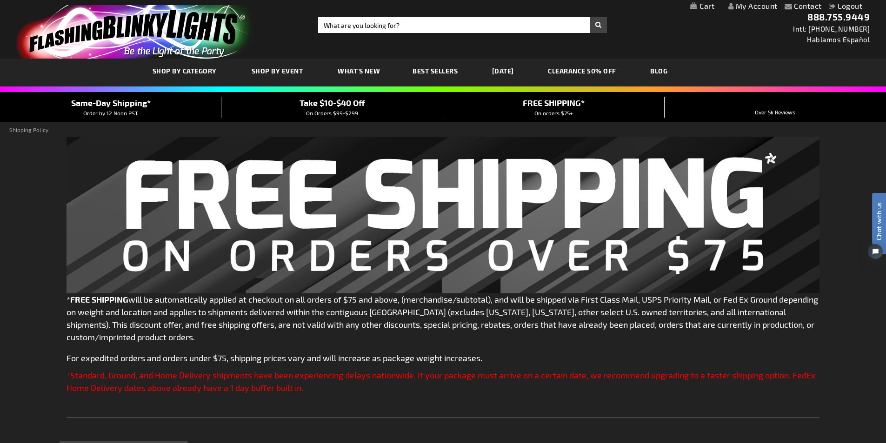
click at [350, 103] on span "Take $10-$40 Off" at bounding box center [333, 103] width 66 height 10
click at [353, 113] on span "On Orders $99-$299" at bounding box center [332, 113] width 52 height 7
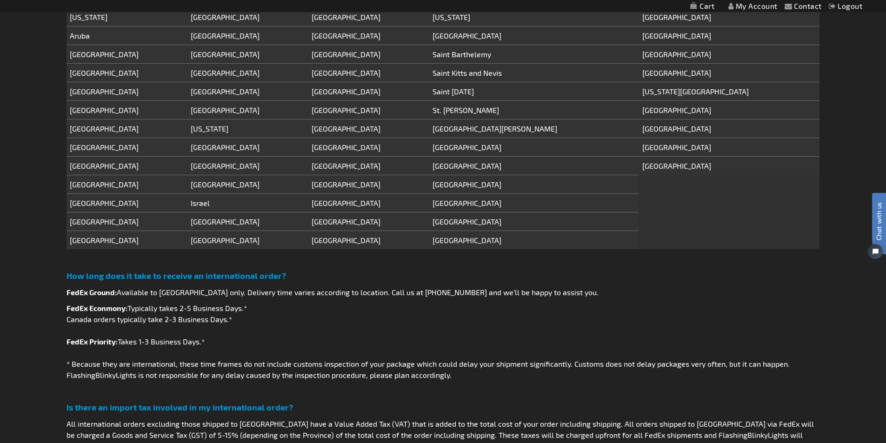
scroll to position [884, 0]
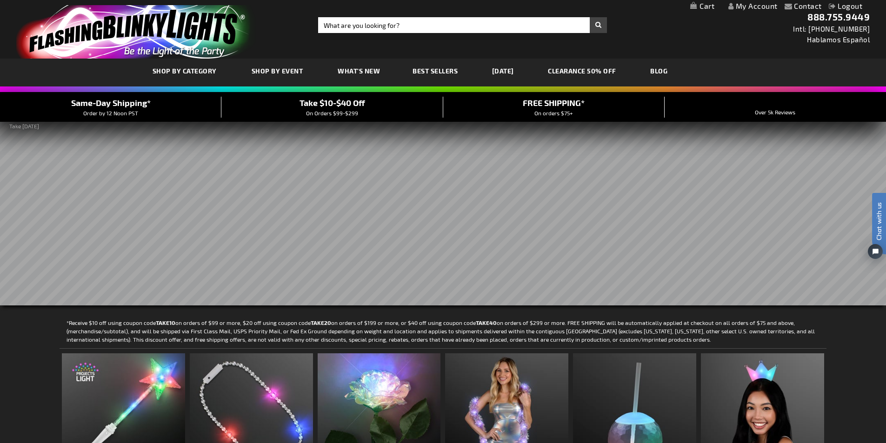
click at [707, 5] on link "My Cart" at bounding box center [702, 6] width 24 height 9
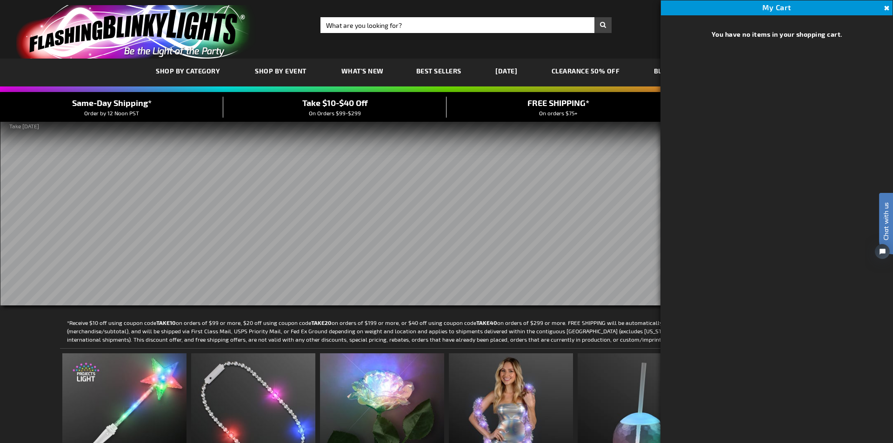
click at [565, 53] on div "Toggle Nav Search Search × Search 888.755.9449 Intl: 818-753-8303 Hablamos Espa…" at bounding box center [446, 29] width 893 height 59
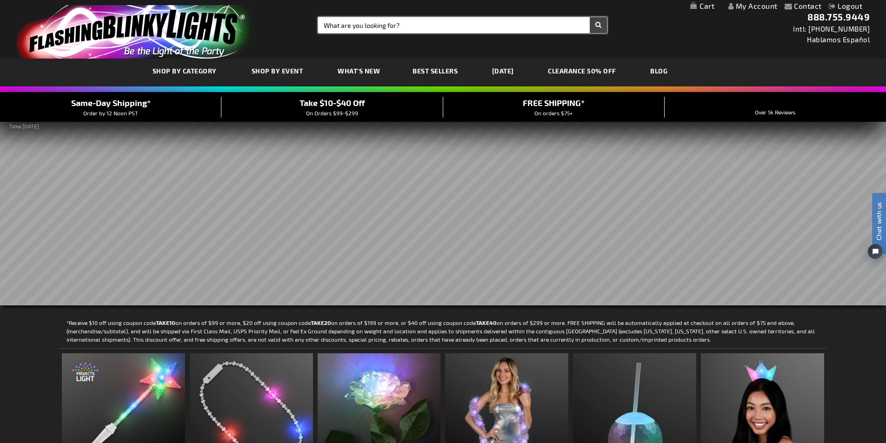
click at [436, 26] on input "Search" at bounding box center [462, 25] width 289 height 16
type input "paw"
click at [590, 17] on button "Search" at bounding box center [598, 25] width 17 height 16
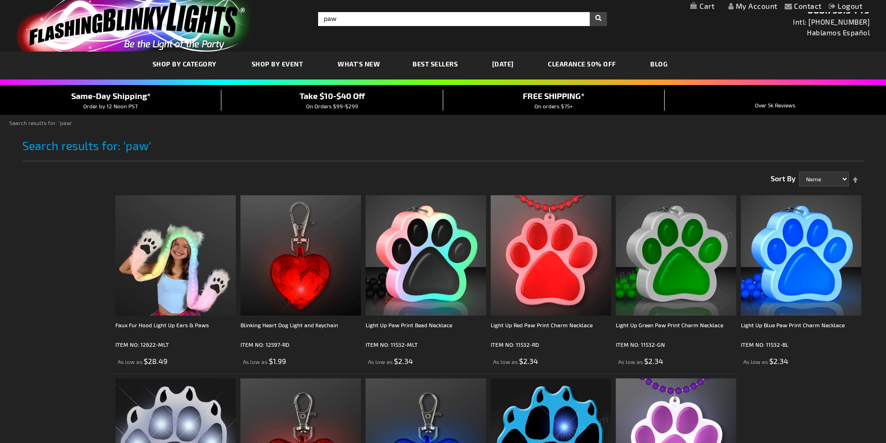
scroll to position [140, 0]
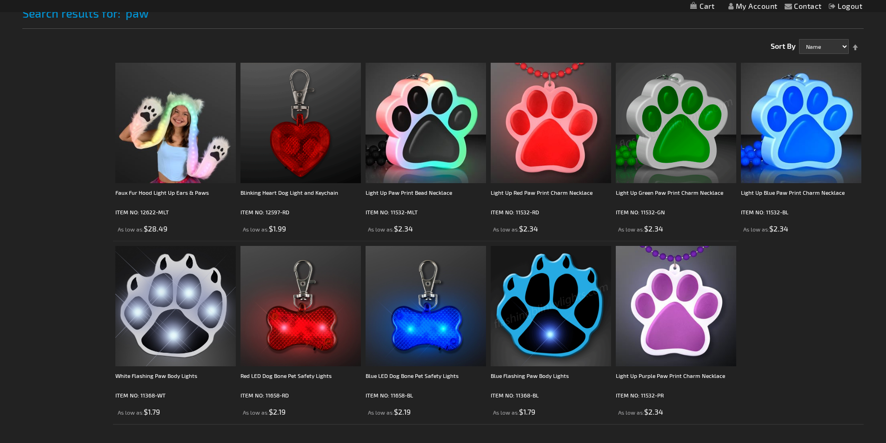
click at [550, 316] on img at bounding box center [551, 306] width 120 height 120
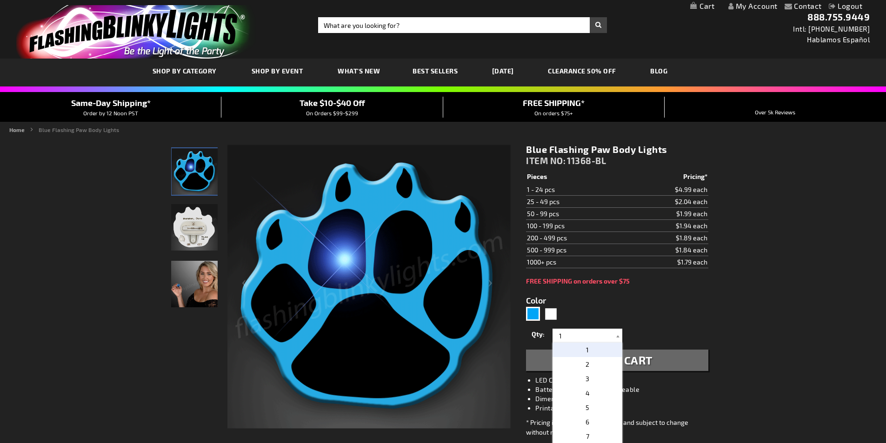
drag, startPoint x: 0, startPoint y: 0, endPoint x: 560, endPoint y: 332, distance: 651.4
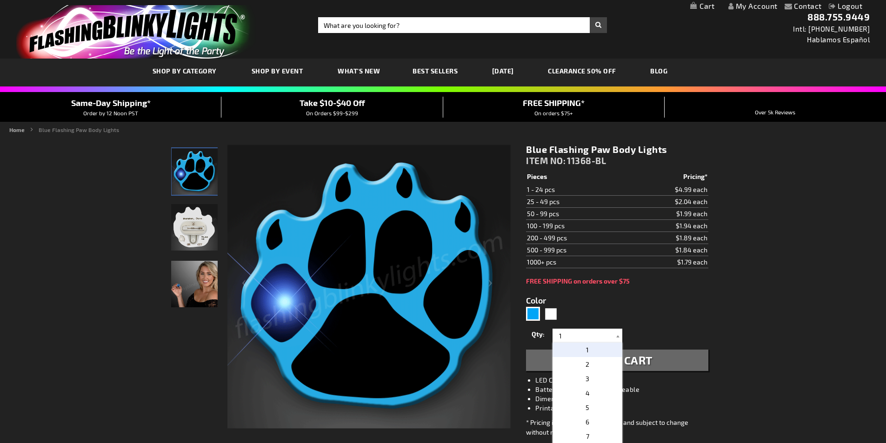
click at [564, 334] on input "1" at bounding box center [588, 336] width 67 height 14
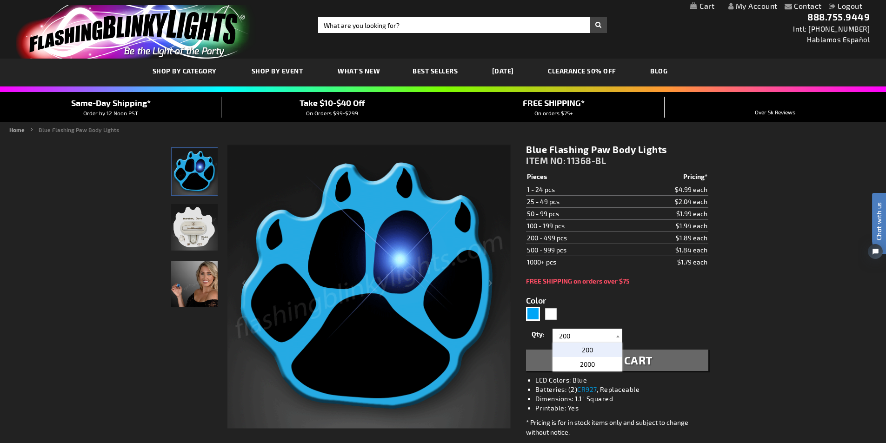
type input "200"
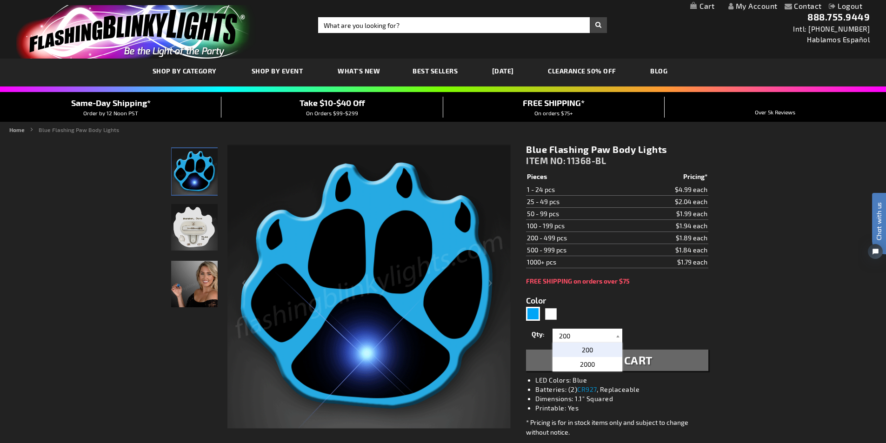
click at [599, 317] on form "Color 5629 Qty 1 2 3 4 5 6 7 8 9 10 11 12 13 14 15 16 17 18 19 20 1" at bounding box center [617, 328] width 182 height 86
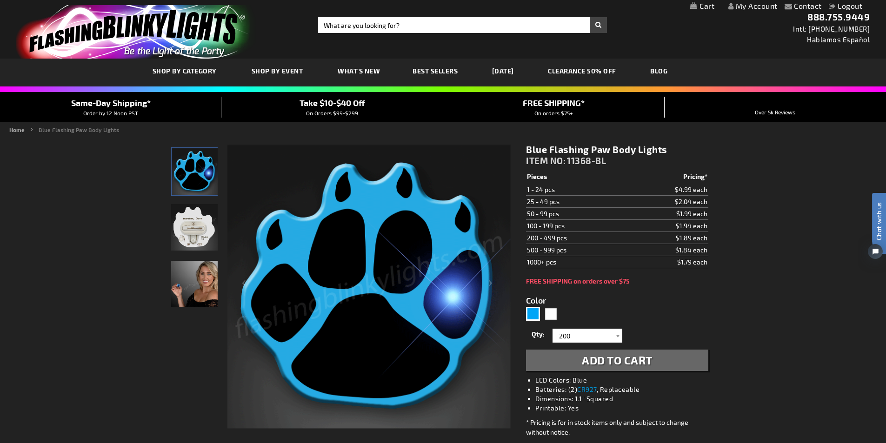
click at [610, 369] on button "Add to Cart" at bounding box center [617, 360] width 182 height 21
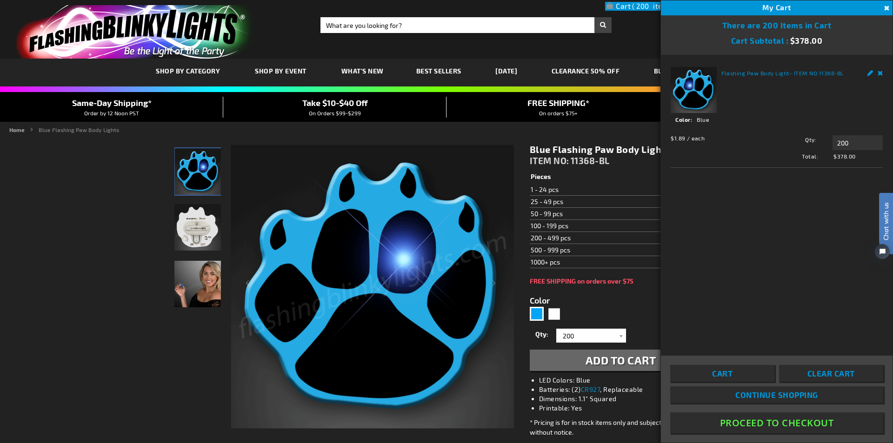
click at [771, 397] on span "Continue Shopping" at bounding box center [776, 394] width 83 height 9
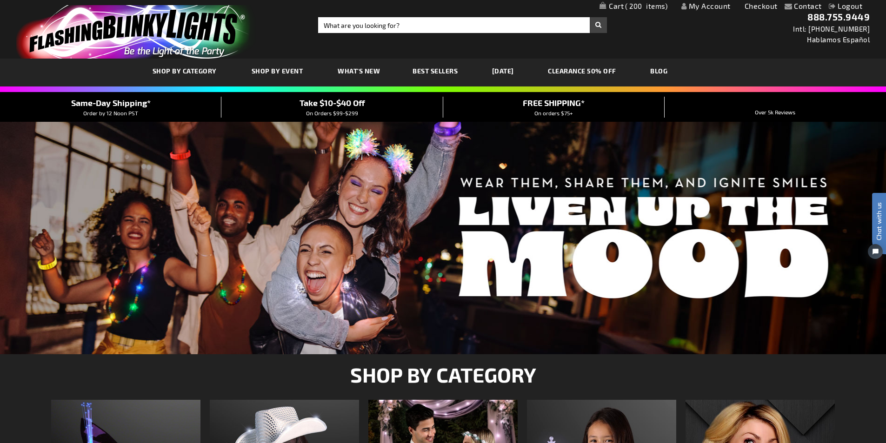
click at [623, 72] on link "CLEARANCE 50% OFF" at bounding box center [582, 70] width 82 height 31
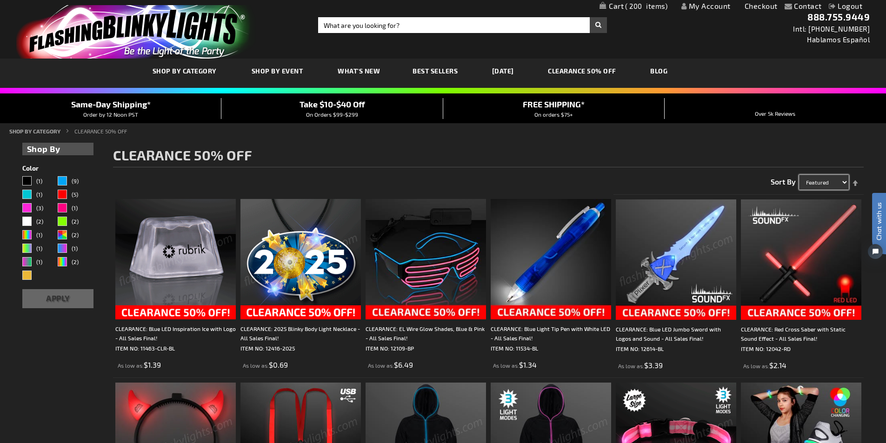
click at [840, 186] on select "Featured Name Price Best Sellers" at bounding box center [824, 182] width 50 height 15
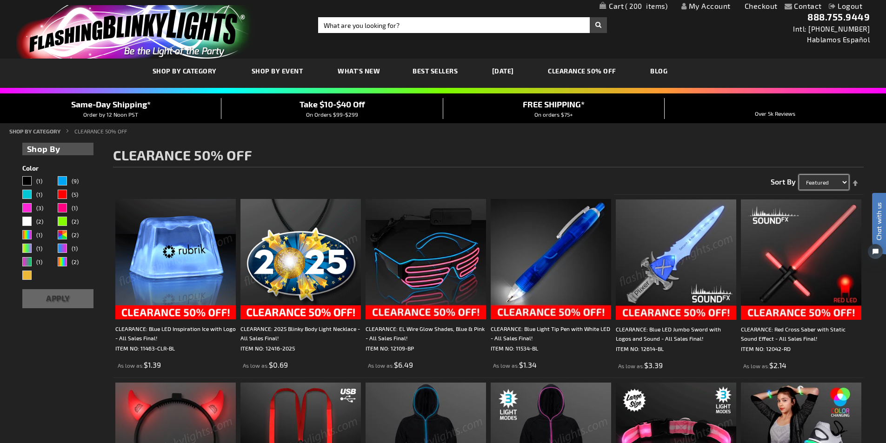
select select "price"
click at [799, 175] on select "Featured Name Price Best Sellers" at bounding box center [824, 182] width 50 height 15
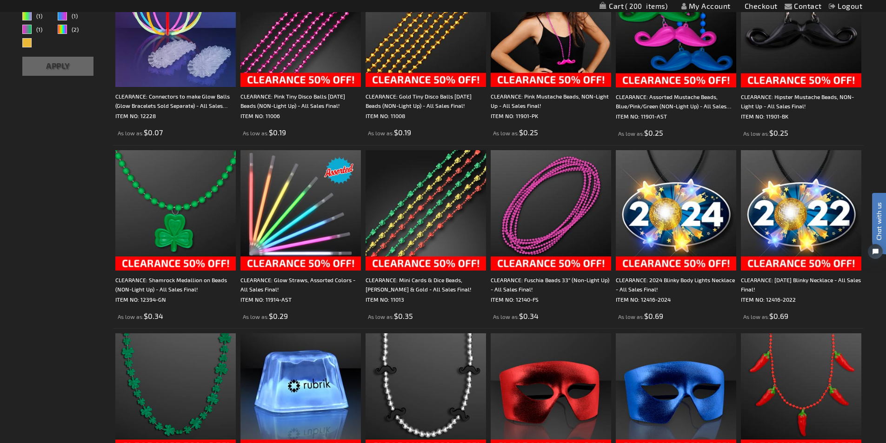
scroll to position [372, 0]
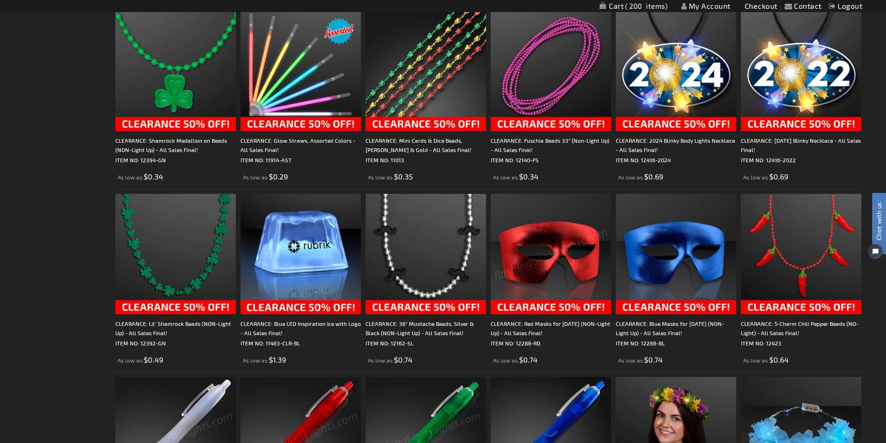
click at [529, 248] on img at bounding box center [551, 254] width 120 height 120
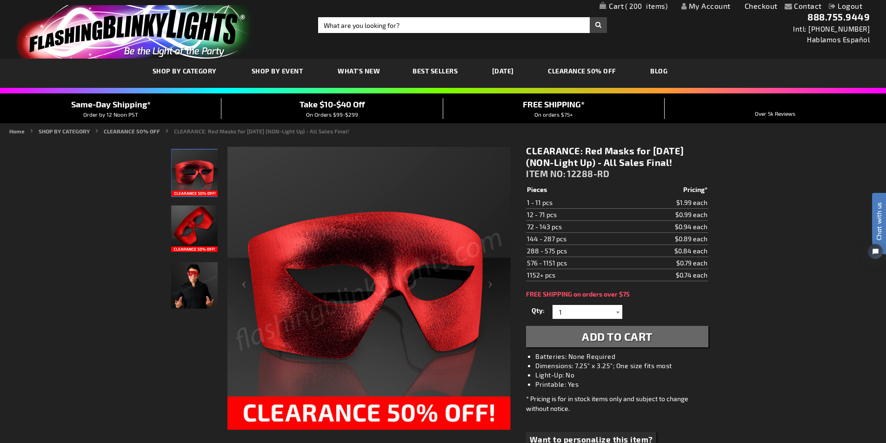
click at [615, 313] on div at bounding box center [617, 312] width 9 height 14
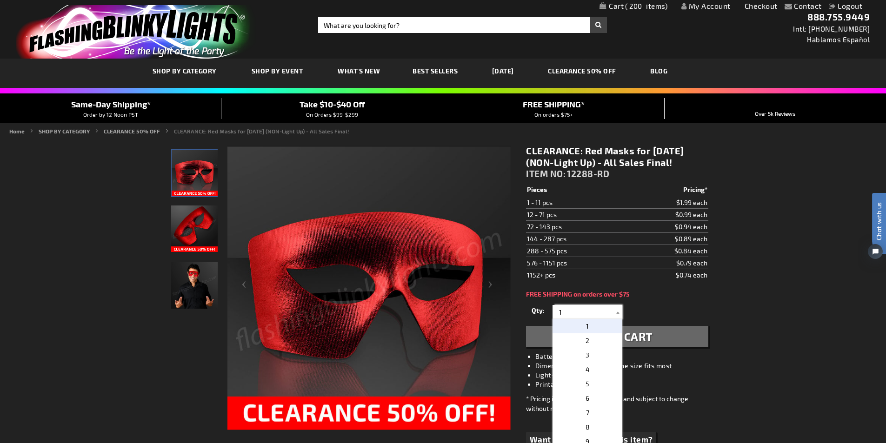
click at [571, 312] on input "1" at bounding box center [588, 312] width 67 height 14
drag, startPoint x: 564, startPoint y: 313, endPoint x: 548, endPoint y: 314, distance: 15.9
click at [548, 314] on div "Qty 1 2 3 4 5 6 7 8 9 10 11 12 24 36 48 60 72 84 96 108 120 132 144 156 168" at bounding box center [617, 312] width 182 height 19
drag, startPoint x: 559, startPoint y: 312, endPoint x: 578, endPoint y: 309, distance: 18.7
click at [578, 309] on input "20" at bounding box center [588, 312] width 67 height 14
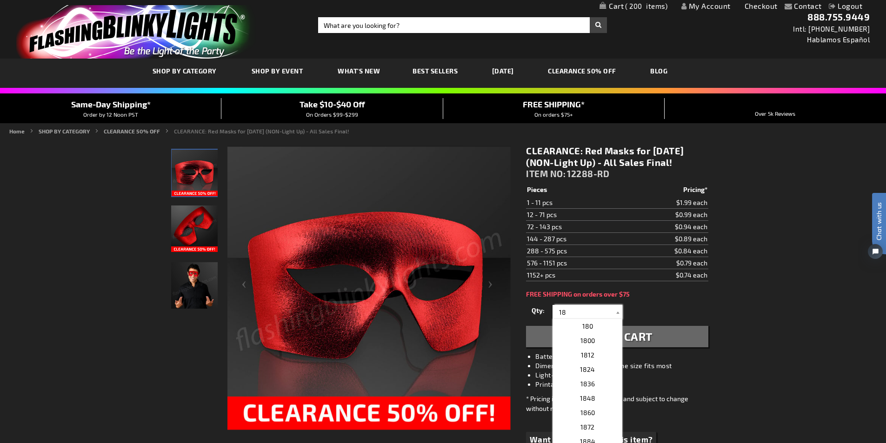
type input "18"
click at [699, 298] on div "CLEARANCE: Red Masks for Mardi Gras (NON-Light Up) - All Sales Final! ITEM NO: …" at bounding box center [617, 310] width 196 height 344
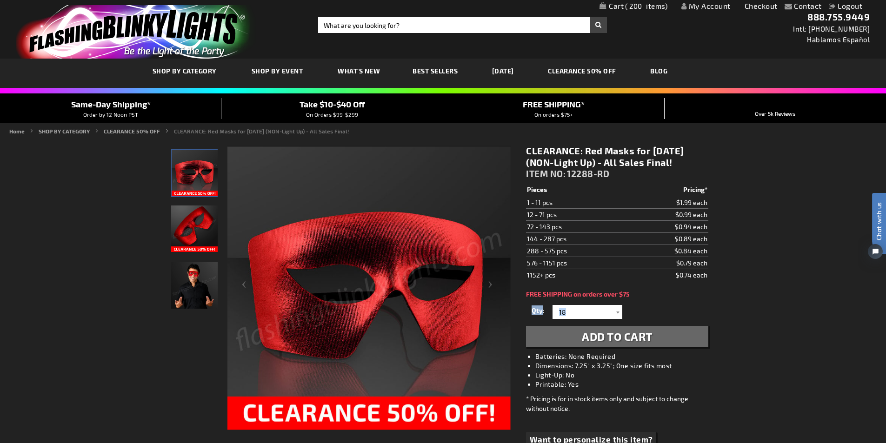
click at [599, 336] on span "Add to Cart" at bounding box center [617, 336] width 71 height 13
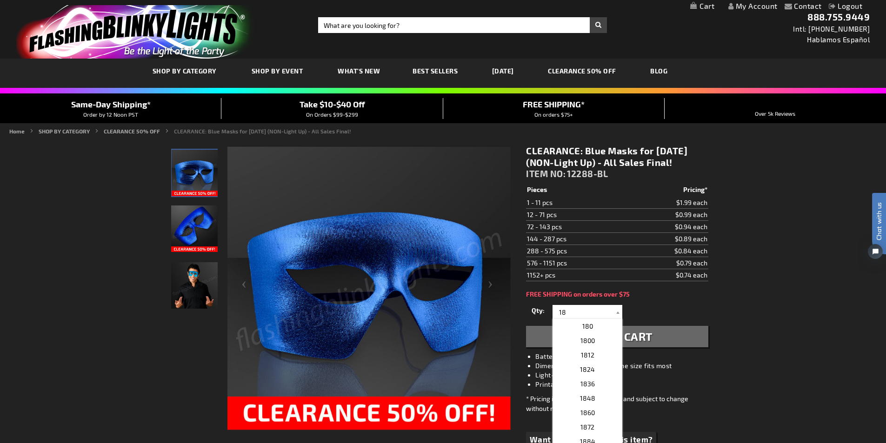
type input "18"
click at [715, 308] on main "Checkout as a new customer Creating an account has many benefits: See order and…" at bounding box center [443, 410] width 558 height 545
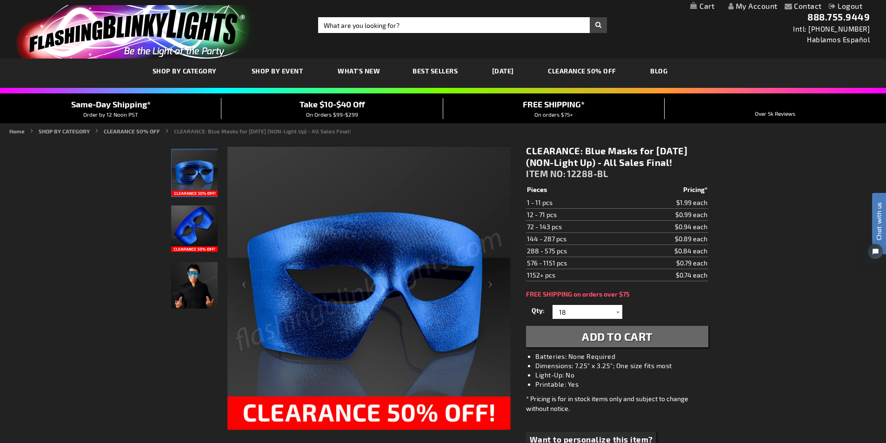
click at [773, 320] on div "Contact Compare Products My Account Logout Skip to Content My Cart My Cart Clos…" at bounding box center [443, 450] width 886 height 900
click at [633, 337] on span "Add to Cart" at bounding box center [617, 336] width 71 height 13
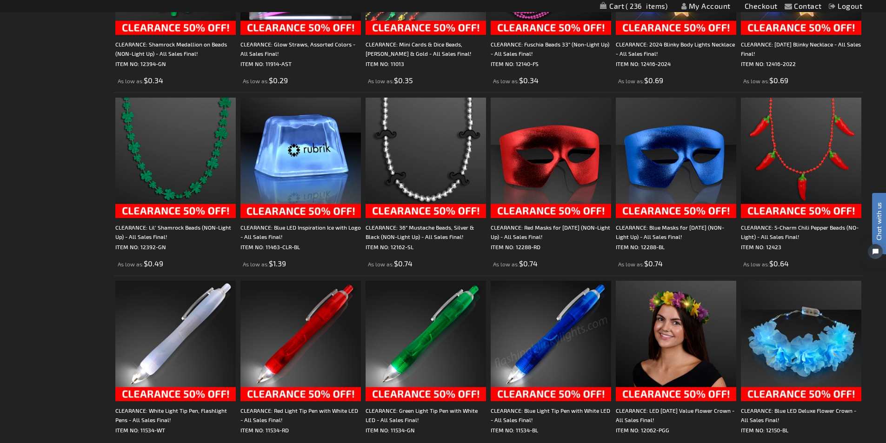
scroll to position [448, 0]
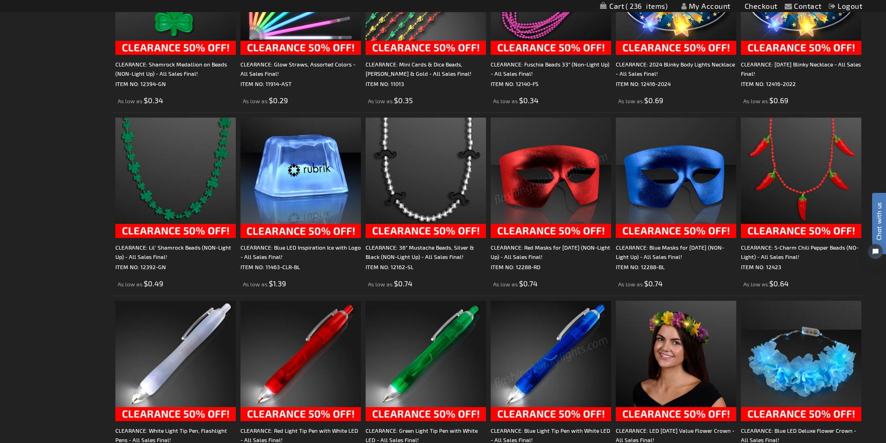
click at [575, 177] on img at bounding box center [551, 178] width 120 height 120
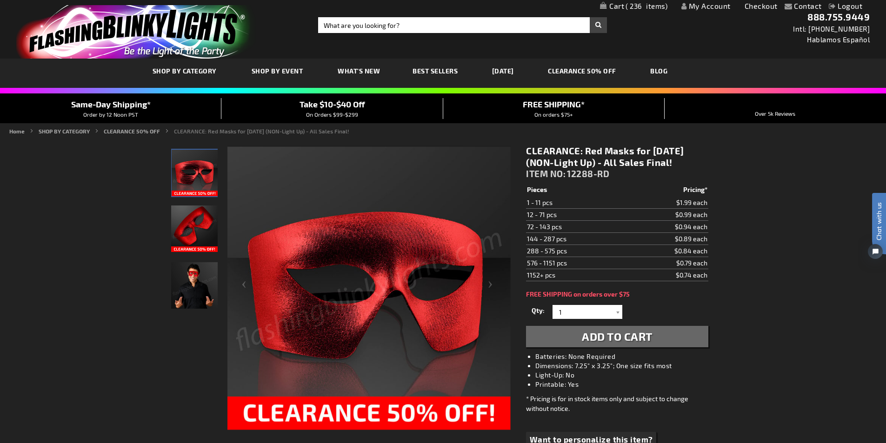
click at [649, 7] on span "236" at bounding box center [647, 6] width 42 height 8
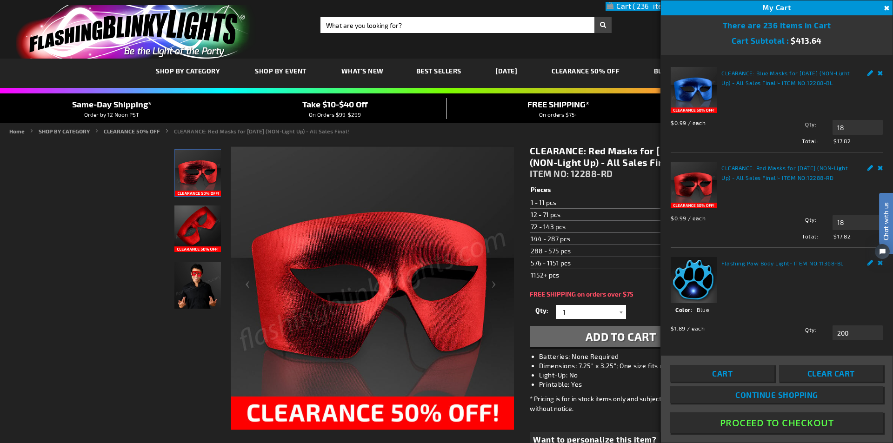
click at [867, 73] on link "Edit" at bounding box center [870, 72] width 6 height 10
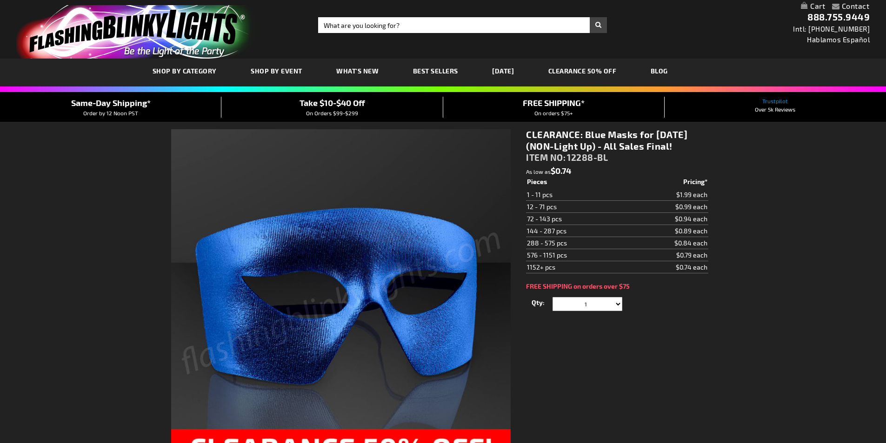
select select
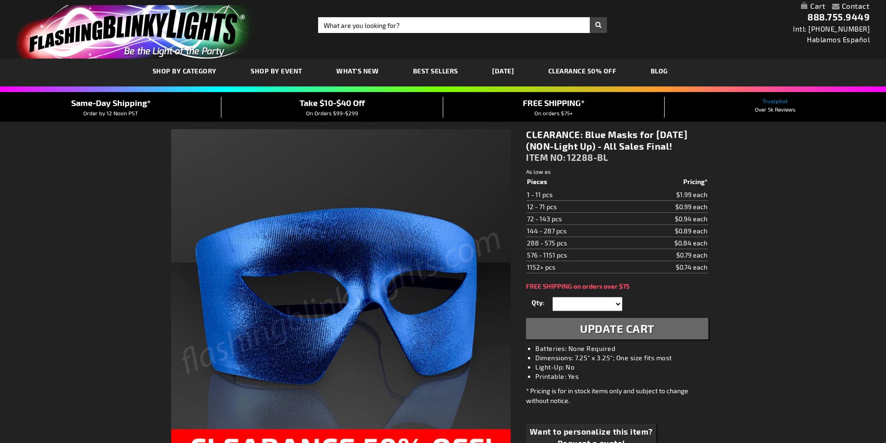
select select
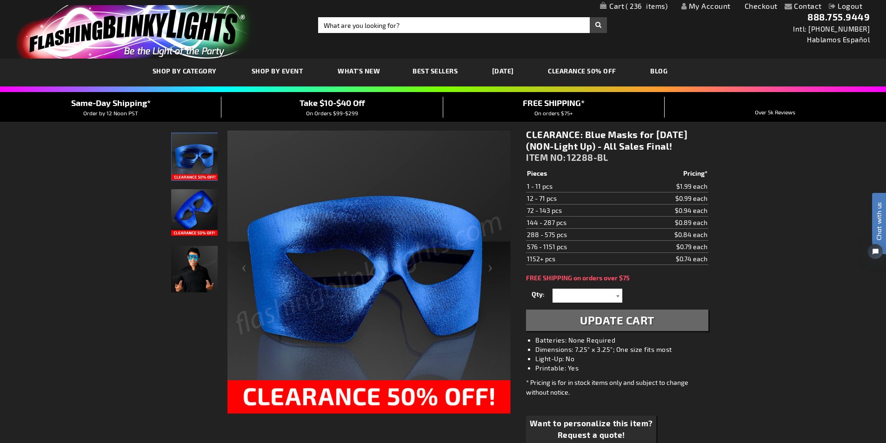
click at [619, 295] on div at bounding box center [617, 296] width 9 height 14
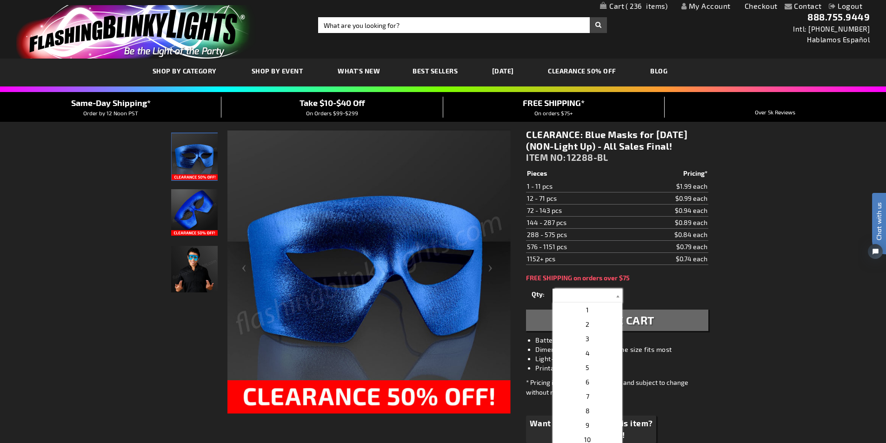
click at [596, 297] on input "text" at bounding box center [588, 296] width 67 height 14
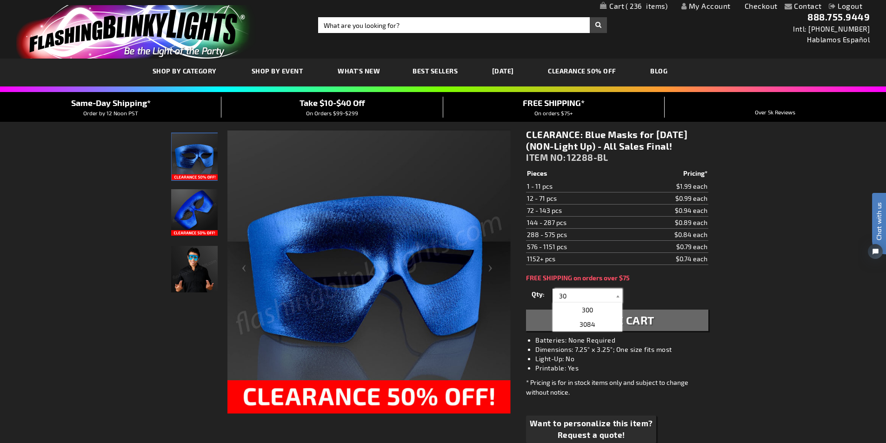
type input "30"
click at [685, 288] on div "Qty 1 2 3 4 5 6 7 8 9 10 11 12 24 36" at bounding box center [617, 295] width 182 height 19
click at [609, 324] on span "Update Cart" at bounding box center [617, 319] width 74 height 13
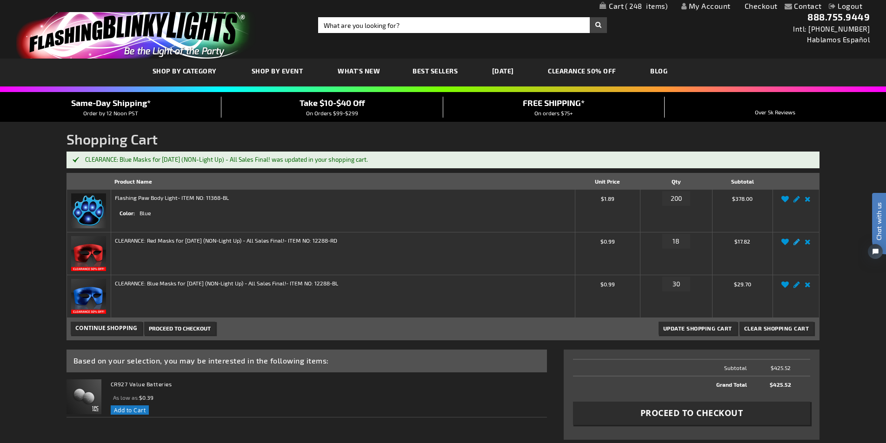
click at [798, 245] on link "Edit" at bounding box center [796, 245] width 11 height 0
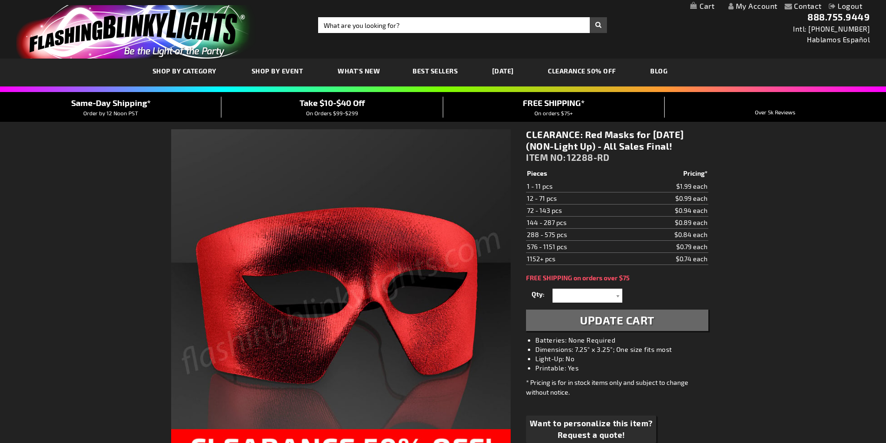
select select
click at [578, 294] on input "text" at bounding box center [588, 296] width 67 height 14
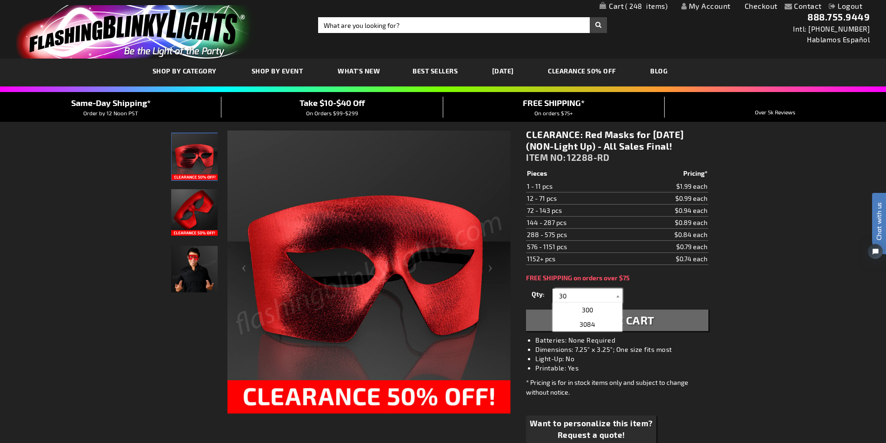
type input "30"
click at [666, 295] on div "Qty 1 2 3 4 5 6 7 8 9 10 11 12 24 36" at bounding box center [617, 295] width 182 height 19
click at [611, 317] on span "Update Cart" at bounding box center [617, 319] width 74 height 13
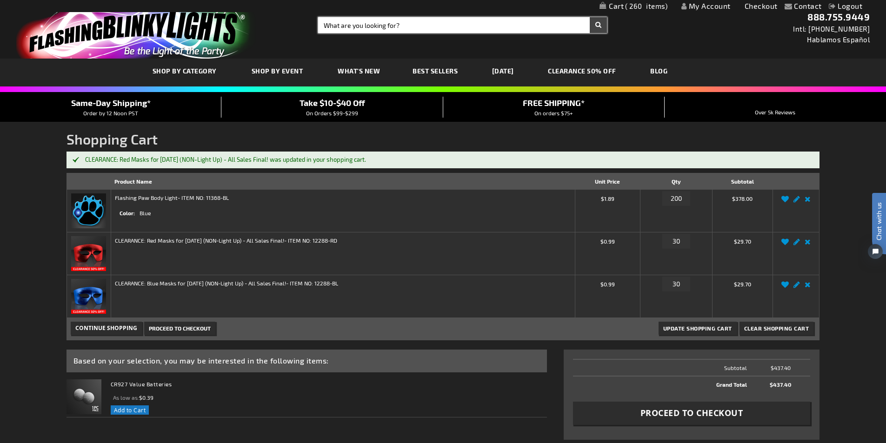
click at [398, 31] on input "Search" at bounding box center [462, 25] width 289 height 16
type input "mask"
click at [590, 17] on button "Search" at bounding box center [598, 25] width 17 height 16
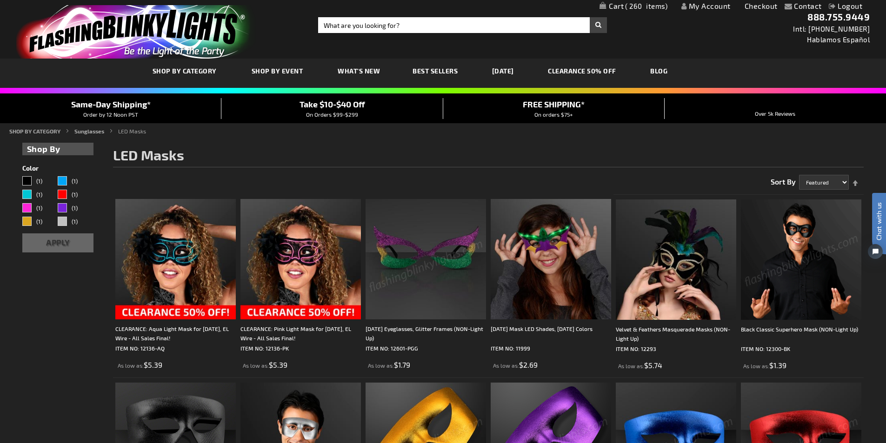
click at [805, 284] on img at bounding box center [801, 260] width 120 height 120
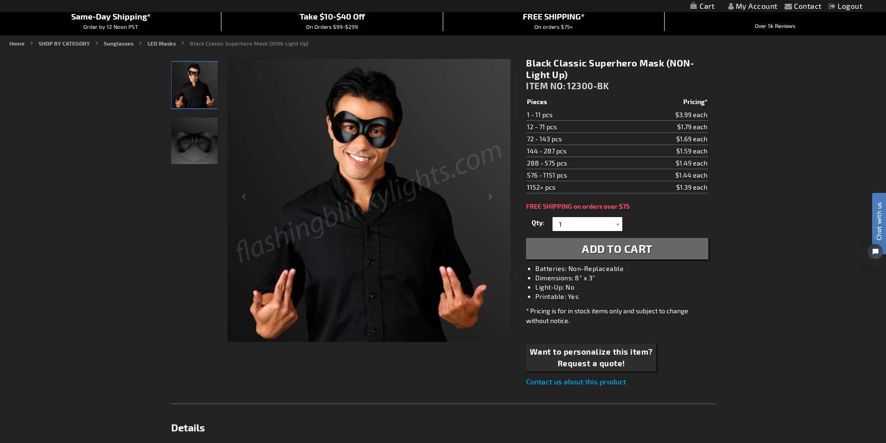
scroll to position [93, 0]
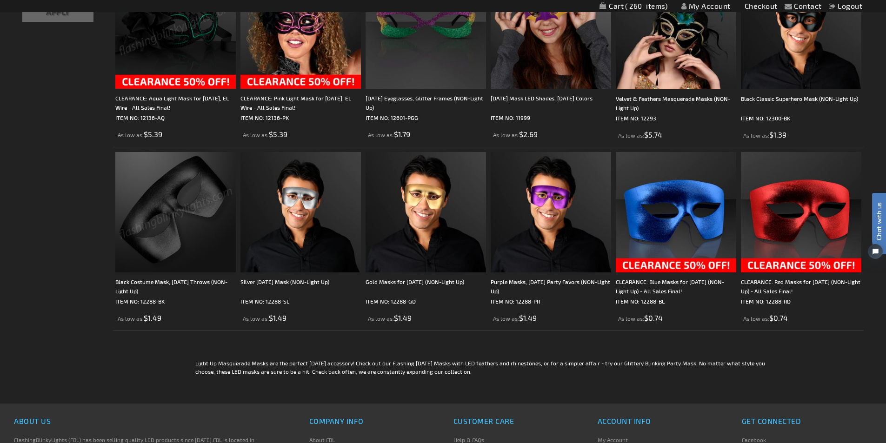
scroll to position [233, 0]
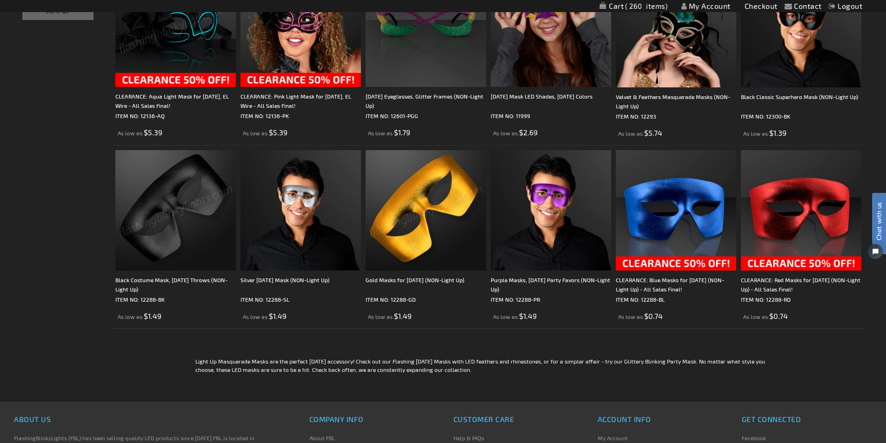
click at [412, 199] on img at bounding box center [426, 210] width 120 height 120
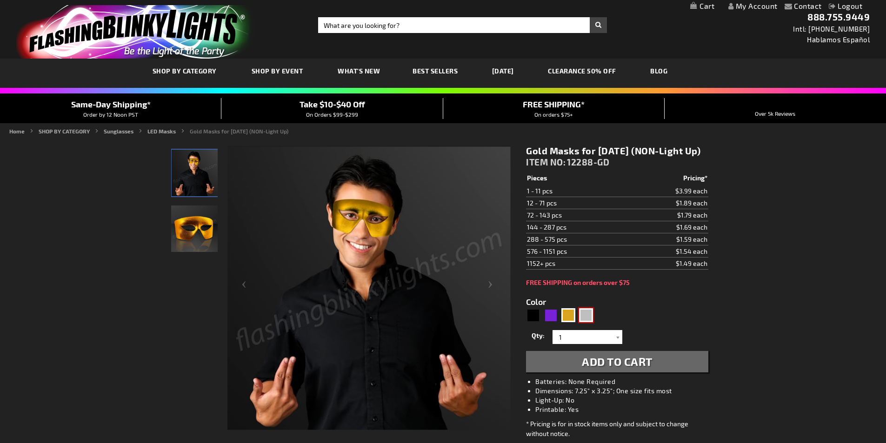
click at [586, 322] on div "Silver" at bounding box center [586, 315] width 14 height 14
type input "5644"
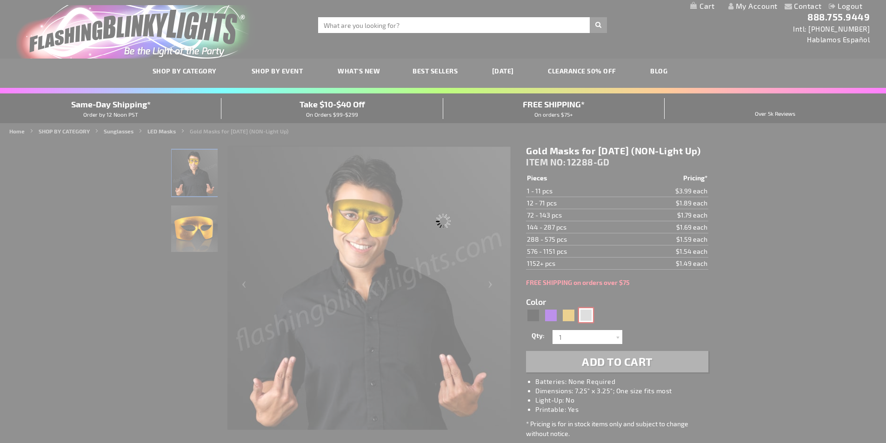
type input "12288-SL"
type input "Customize - Silver Mardi Gras Mask (NON-Light Up) - ITEM NO: 12288-SL"
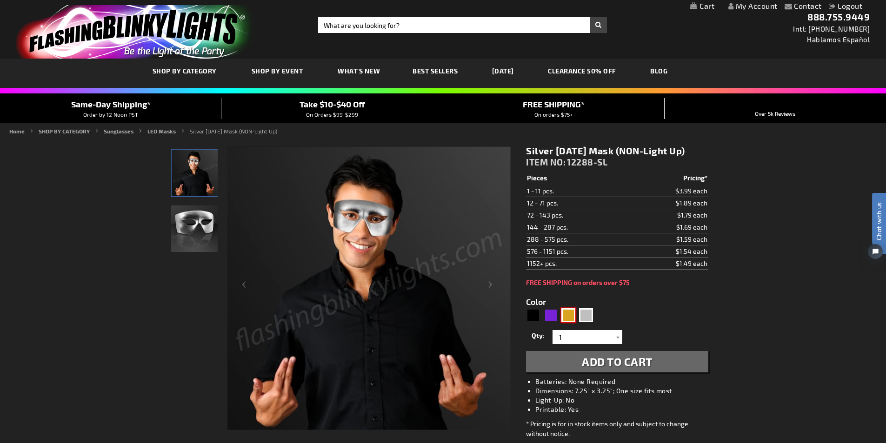
click at [569, 316] on div "Gold" at bounding box center [568, 315] width 14 height 14
type input "5633"
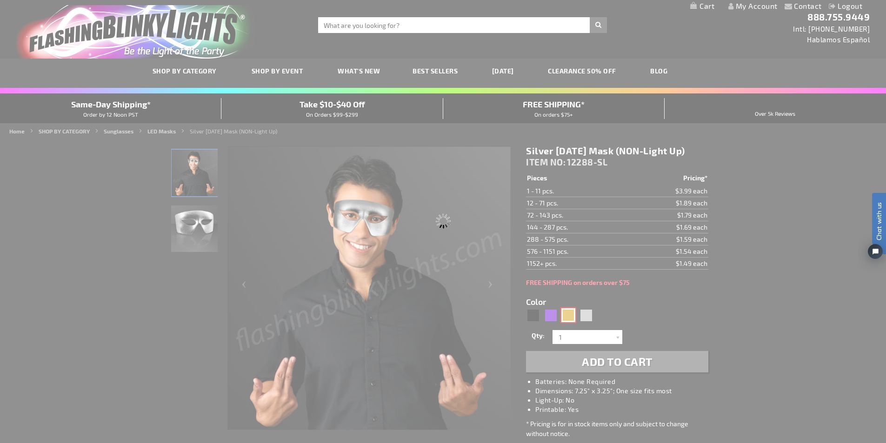
type input "12288-GD"
type input "Customize - Gold Masks for Mardi Gras (NON-Light Up) - ITEM NO: 12288-GD"
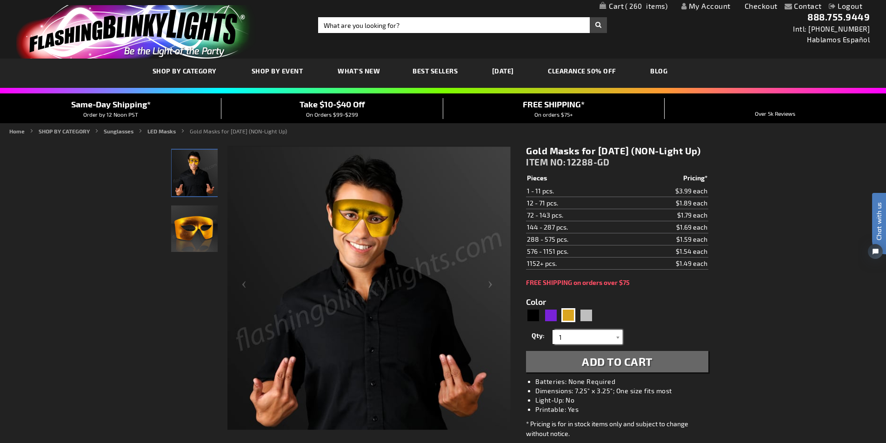
click at [566, 344] on input "1" at bounding box center [588, 337] width 67 height 14
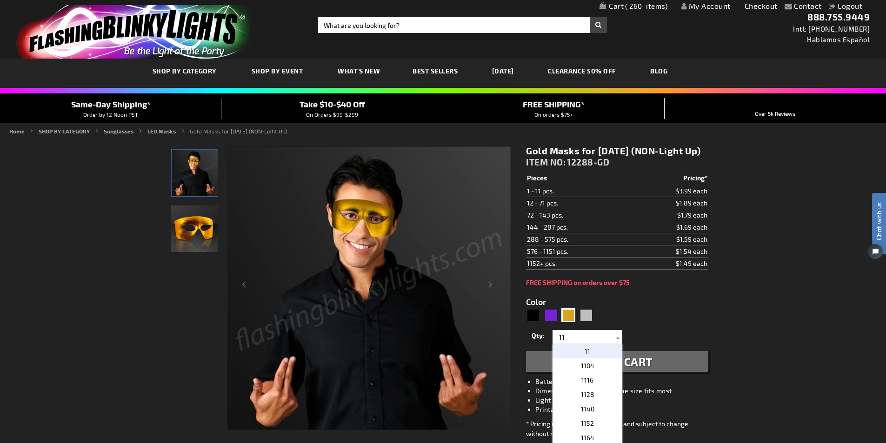
click at [660, 317] on form "Color 5633 Qty 1 2 3" at bounding box center [617, 329] width 182 height 86
drag, startPoint x: 565, startPoint y: 350, endPoint x: 547, endPoint y: 350, distance: 18.1
click at [547, 346] on div "Qty 1 2 3 4 5 6 7 8 9 10 11 12 24 36 48 60 72 84 96 108 120 132 144 156 168" at bounding box center [617, 337] width 182 height 19
click at [562, 344] on input "12" at bounding box center [588, 337] width 67 height 14
click at [677, 336] on form "Color 5633 Qty 1 2 3" at bounding box center [617, 329] width 182 height 86
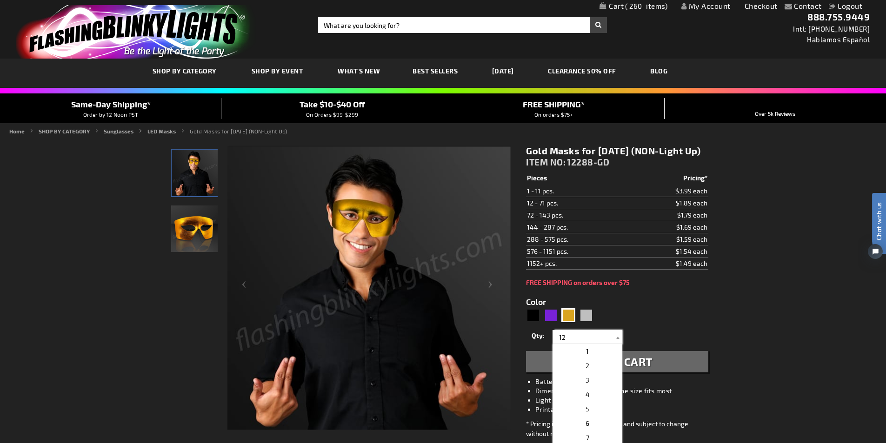
drag, startPoint x: 561, startPoint y: 349, endPoint x: 573, endPoint y: 350, distance: 11.7
click at [573, 344] on input "12" at bounding box center [588, 337] width 67 height 14
type input "15"
click at [664, 341] on div "Qty 1 2 3 4 5 6 7 8 9 10 11 12 24 36 48 60 72 84 96 108 120 132 144 156 168" at bounding box center [617, 337] width 182 height 19
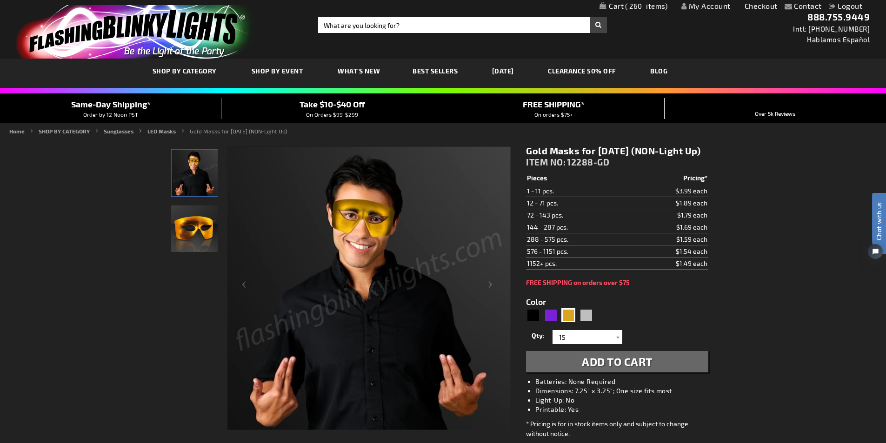
click at [634, 368] on span "Add to Cart" at bounding box center [617, 361] width 71 height 13
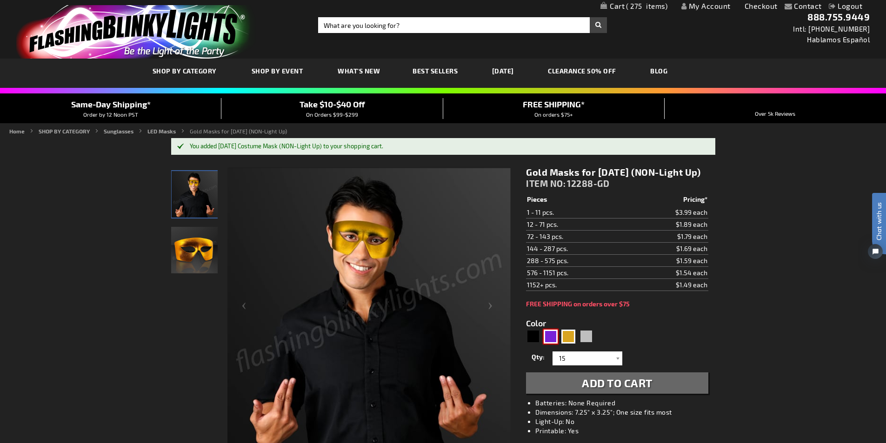
click at [551, 344] on div "Purple" at bounding box center [551, 337] width 14 height 14
type input "5640"
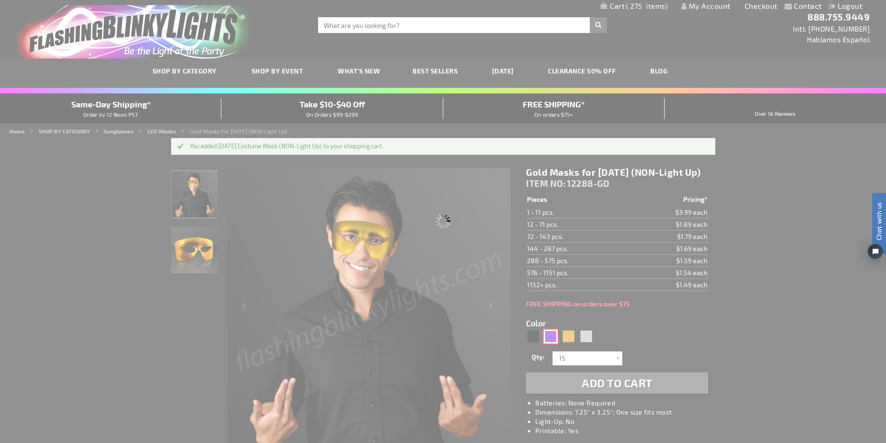
type input "12288-PR"
type input "Customize - Purple Masks, Mardi Gras Party Favors (NON-Light Up) - ITEM NO: 122…"
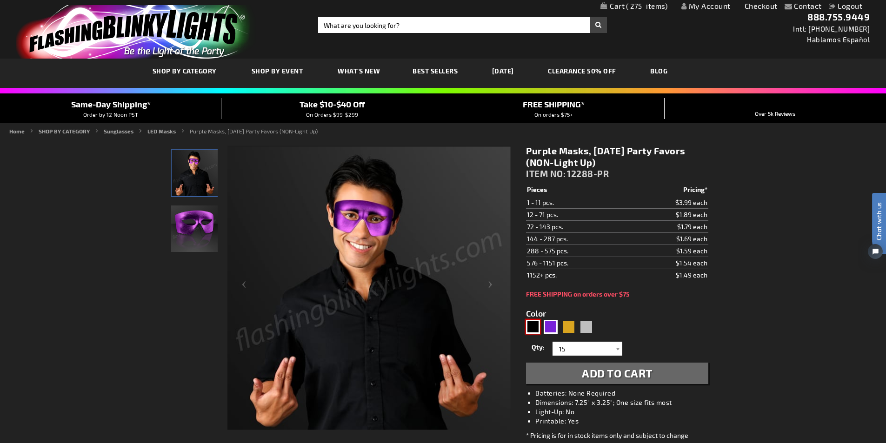
click at [533, 326] on div "Black" at bounding box center [533, 327] width 14 height 14
type input "5631"
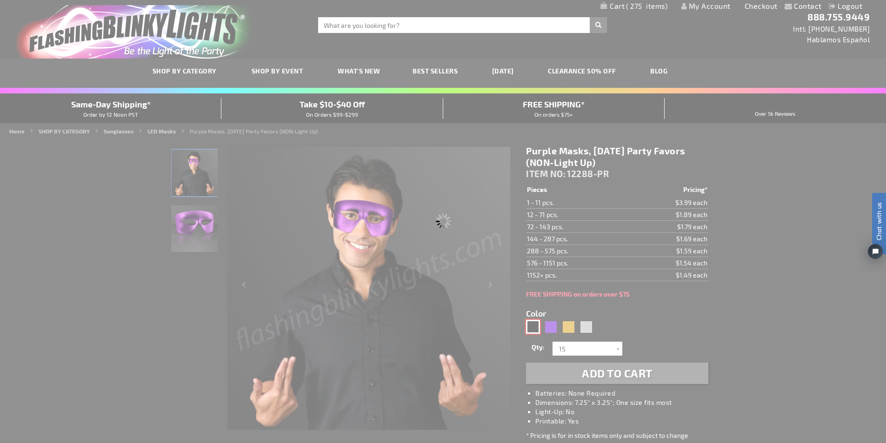
type input "12288-BK"
type input "Customize - Black Costume Mask, Mardi Gras Throws (NON-Light Up) - ITEM NO: 122…"
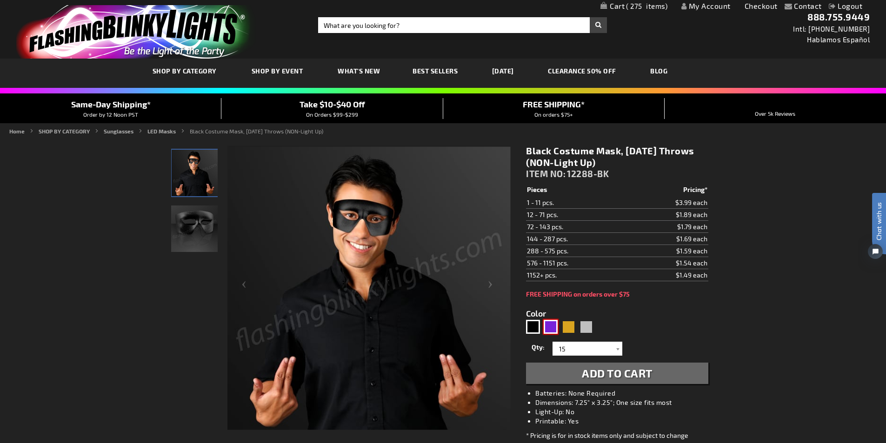
click at [547, 326] on div "Purple" at bounding box center [551, 327] width 14 height 14
type input "5640"
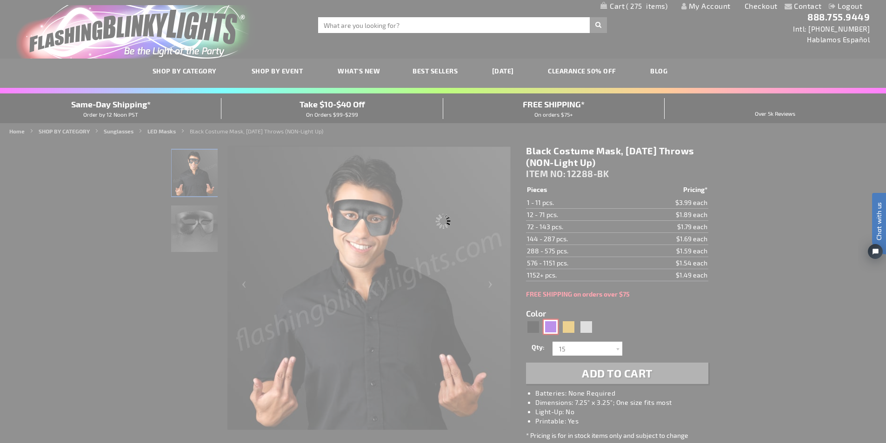
type input "12288-PR"
type input "Customize - Purple Masks, Mardi Gras Party Favors (NON-Light Up) - ITEM NO: 122…"
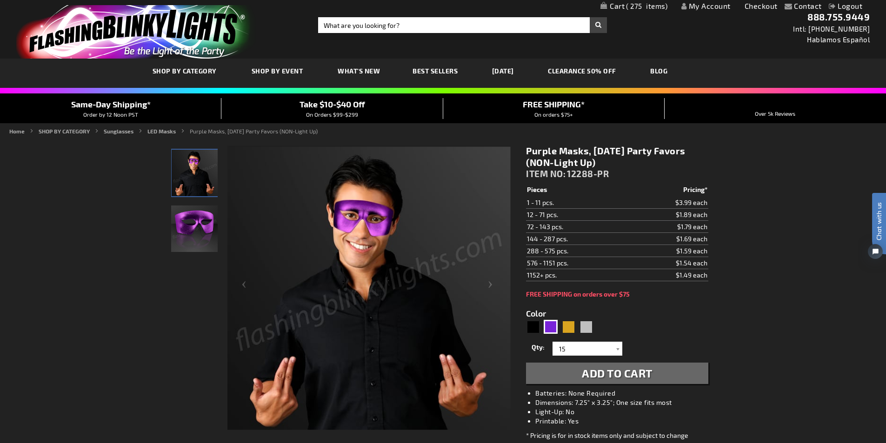
click at [630, 372] on span "Add to Cart" at bounding box center [617, 372] width 71 height 13
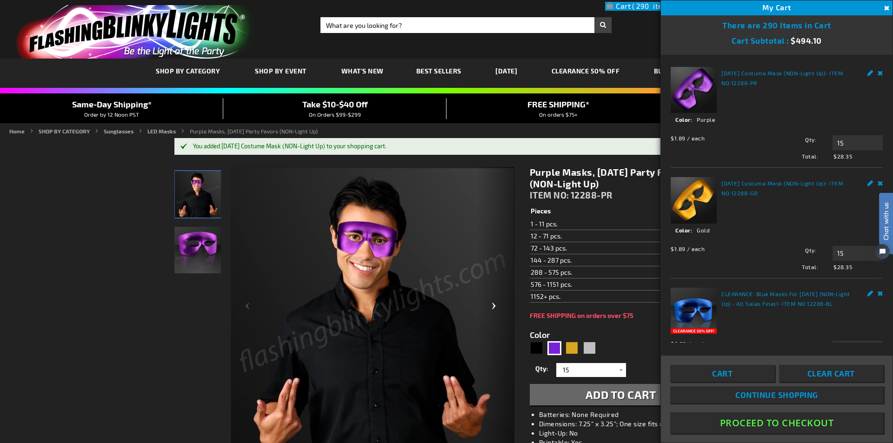
click at [491, 303] on div "Next" at bounding box center [495, 310] width 37 height 286
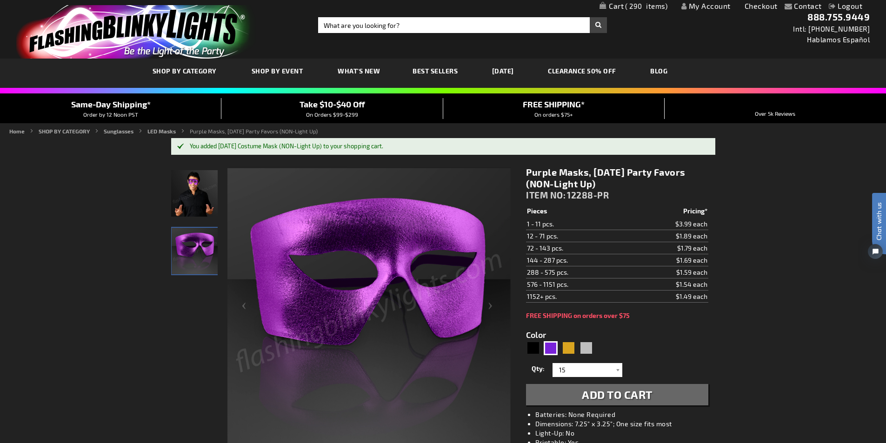
scroll to position [140, 0]
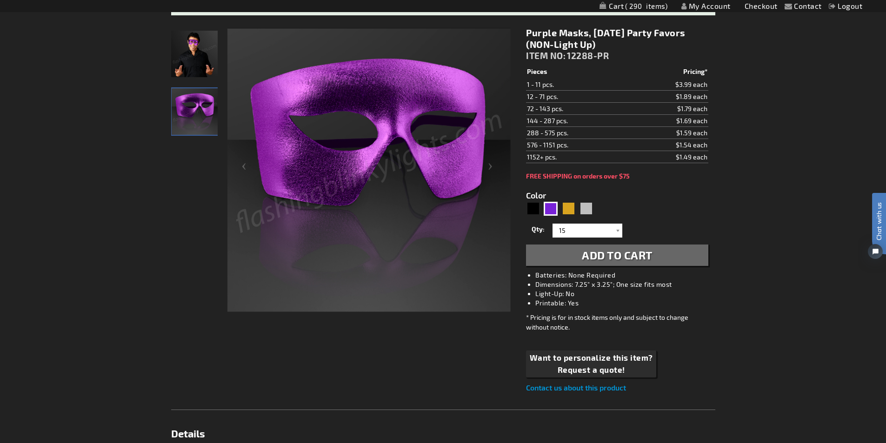
click at [195, 64] on img at bounding box center [194, 54] width 47 height 47
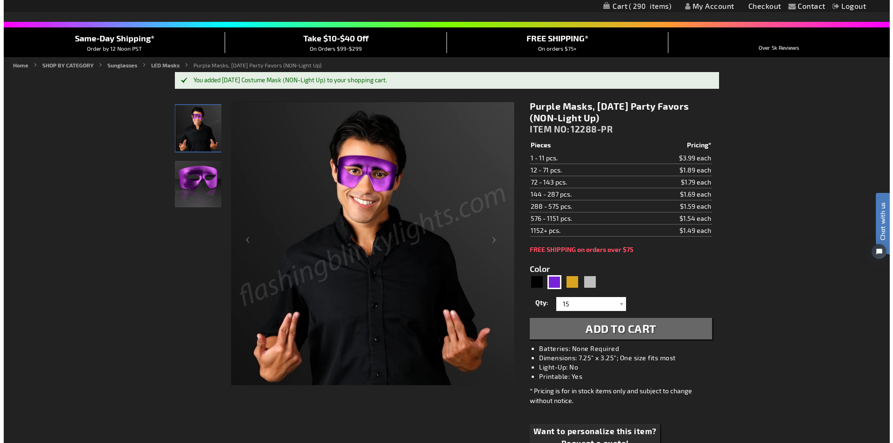
scroll to position [0, 0]
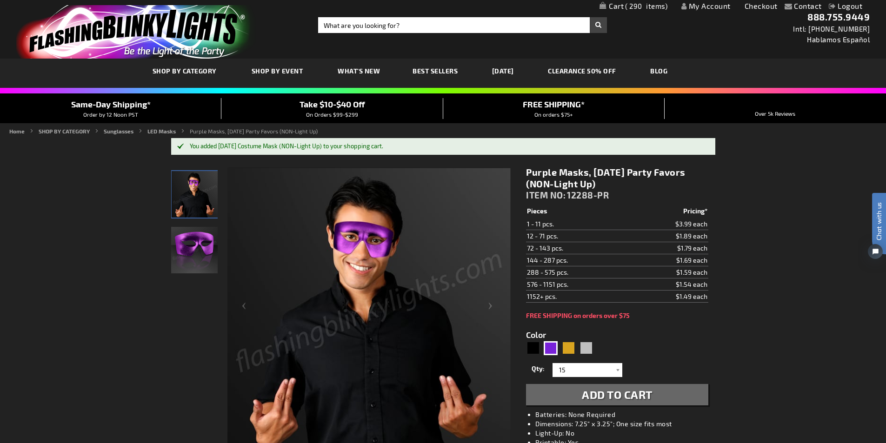
click at [644, 9] on span "290" at bounding box center [646, 6] width 42 height 8
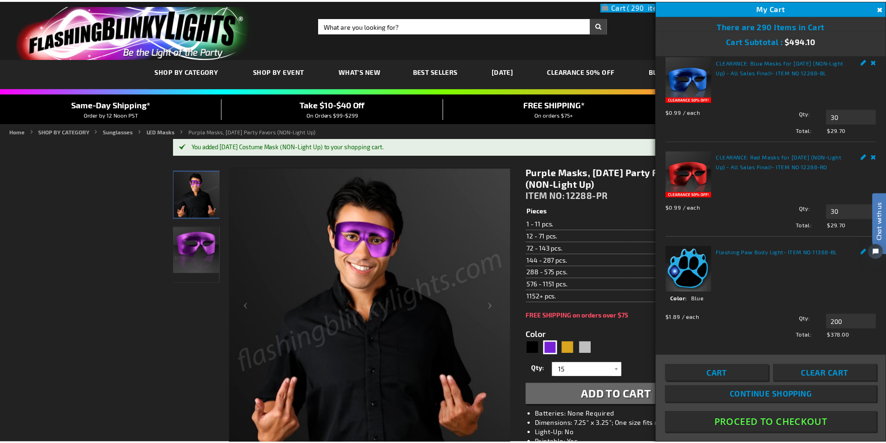
scroll to position [237, 0]
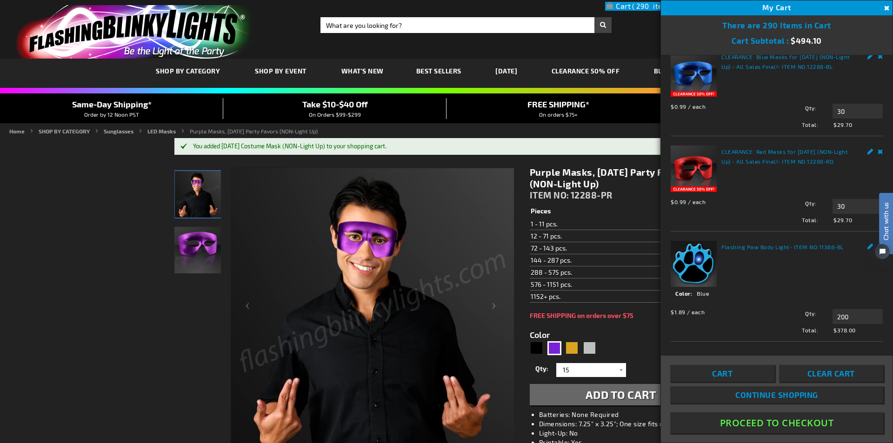
click at [779, 425] on button "Proceed To Checkout" at bounding box center [776, 423] width 213 height 21
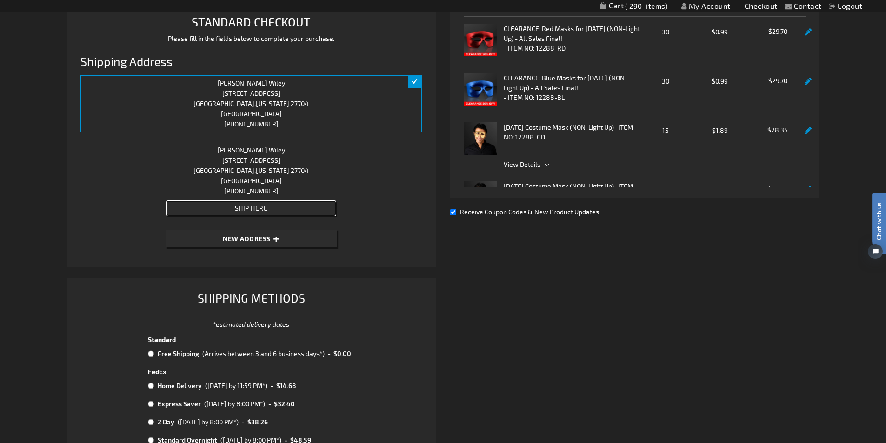
click at [250, 207] on span "Ship Here" at bounding box center [251, 208] width 33 height 8
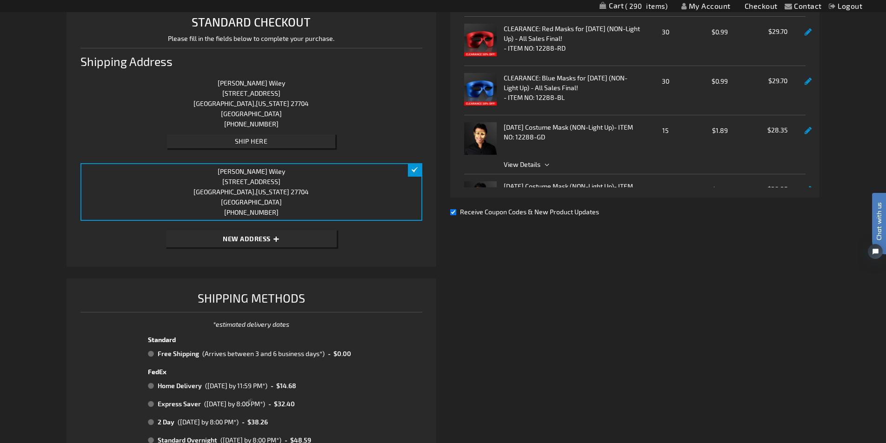
click at [256, 101] on span "North Carolina" at bounding box center [272, 104] width 33 height 8
click at [260, 141] on span "Ship Here" at bounding box center [251, 141] width 33 height 8
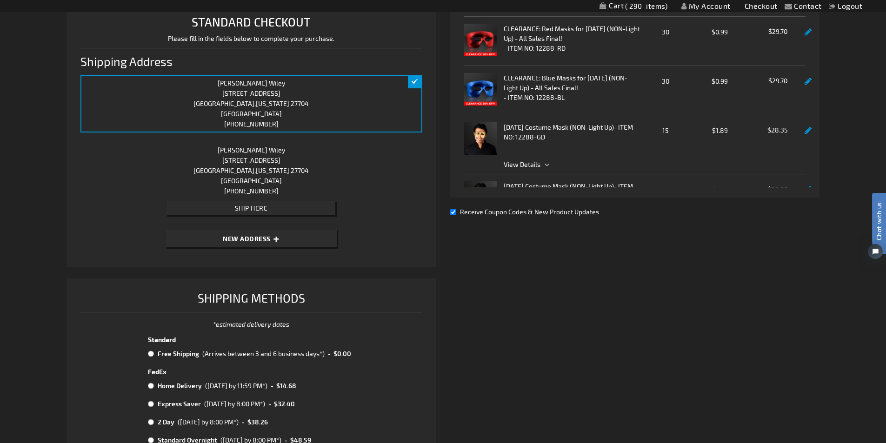
click at [517, 166] on span "View Details" at bounding box center [522, 164] width 37 height 8
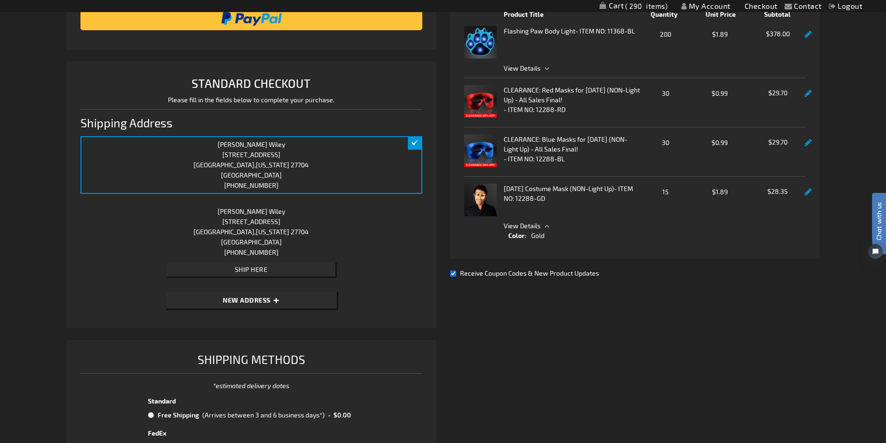
scroll to position [63, 0]
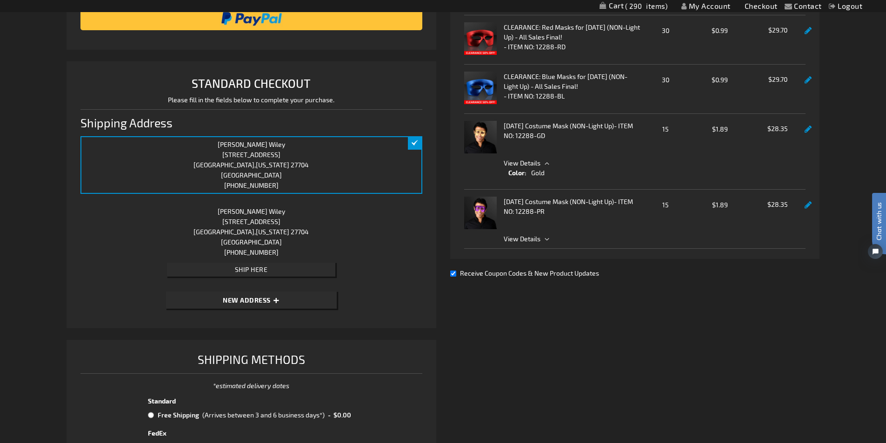
click at [454, 273] on input "Receive Coupon Codes & New Product Updates" at bounding box center [453, 274] width 6 height 6
checkbox input "false"
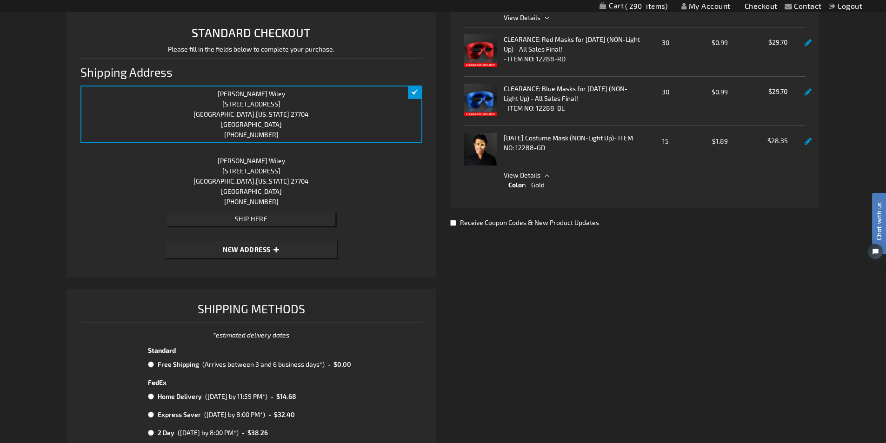
scroll to position [301, 0]
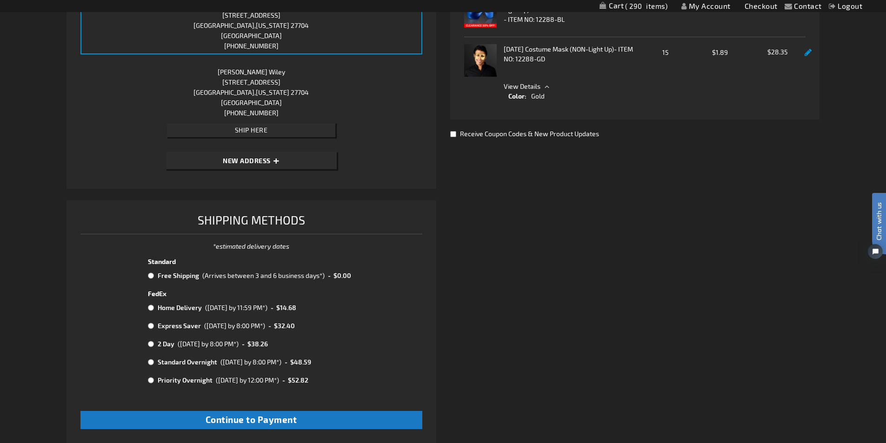
click at [149, 276] on input "radio" at bounding box center [151, 275] width 6 height 7
radio input "true"
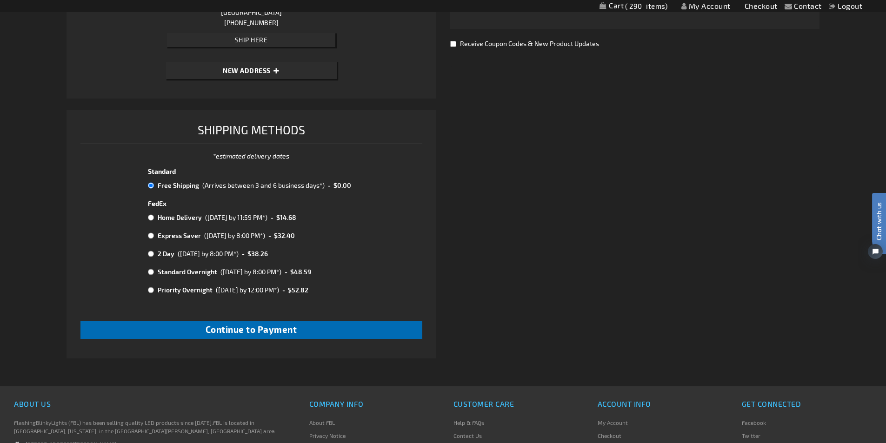
scroll to position [394, 0]
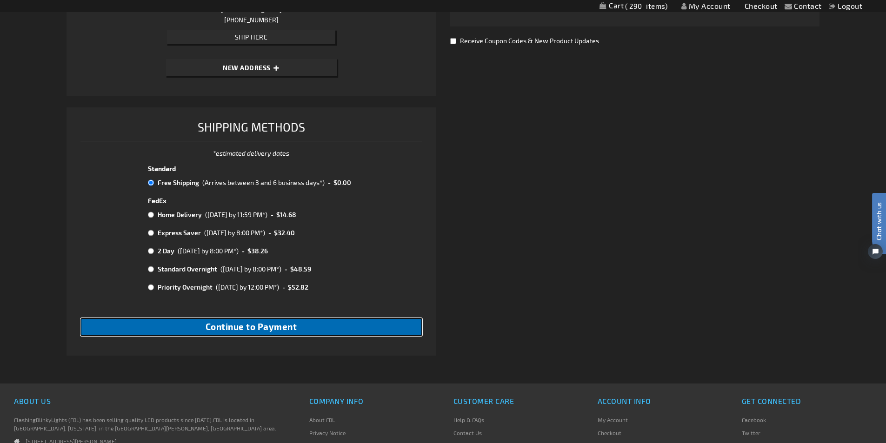
click at [247, 331] on span "Continue to Payment" at bounding box center [252, 326] width 92 height 11
checkbox input "true"
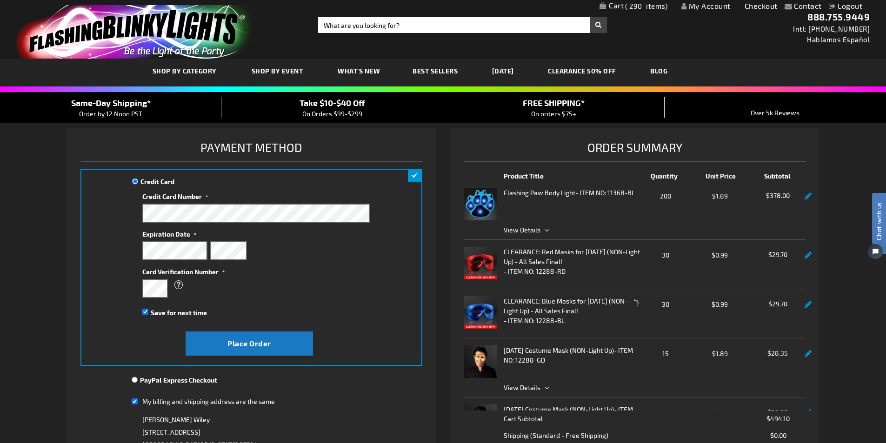
scroll to position [233, 0]
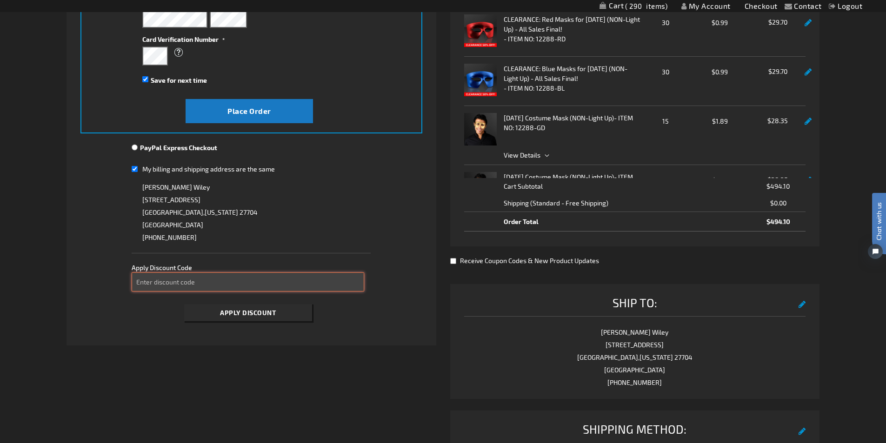
click at [217, 280] on input "Enter discount code" at bounding box center [248, 282] width 233 height 19
type input "take40"
click at [280, 311] on button "Apply Discount" at bounding box center [248, 312] width 128 height 17
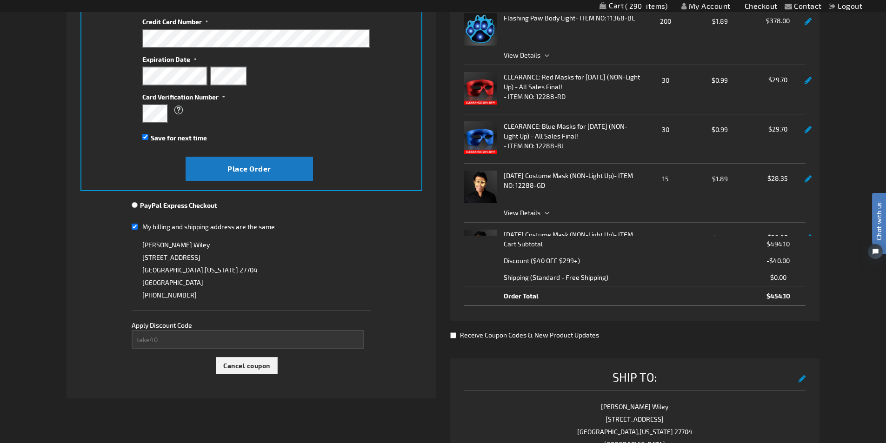
scroll to position [0, 0]
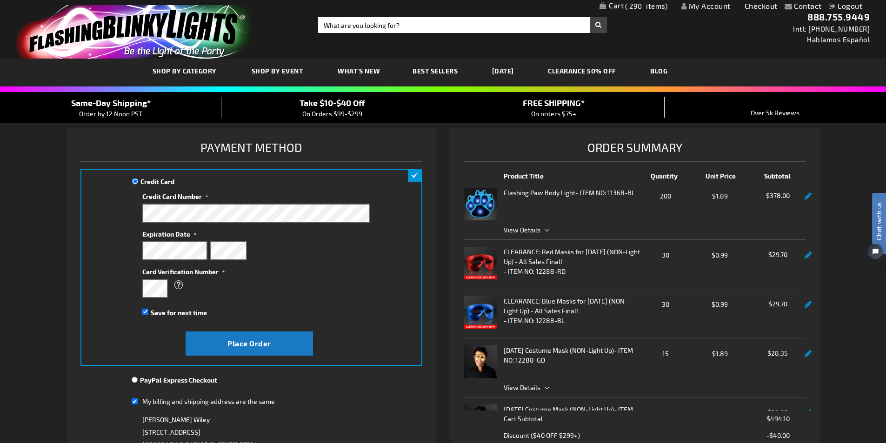
click at [144, 311] on input "Save for next time" at bounding box center [145, 312] width 6 height 6
checkbox input "false"
click at [244, 347] on span "Place Order" at bounding box center [249, 343] width 44 height 9
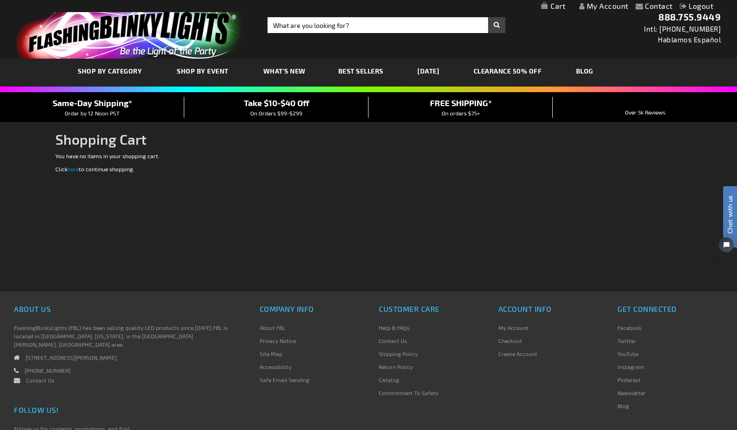
click at [501, 231] on div "Checkout as a new customer Creating an account has many benefits: See order and…" at bounding box center [368, 222] width 626 height 140
